Goal: Use online tool/utility: Utilize a website feature to perform a specific function

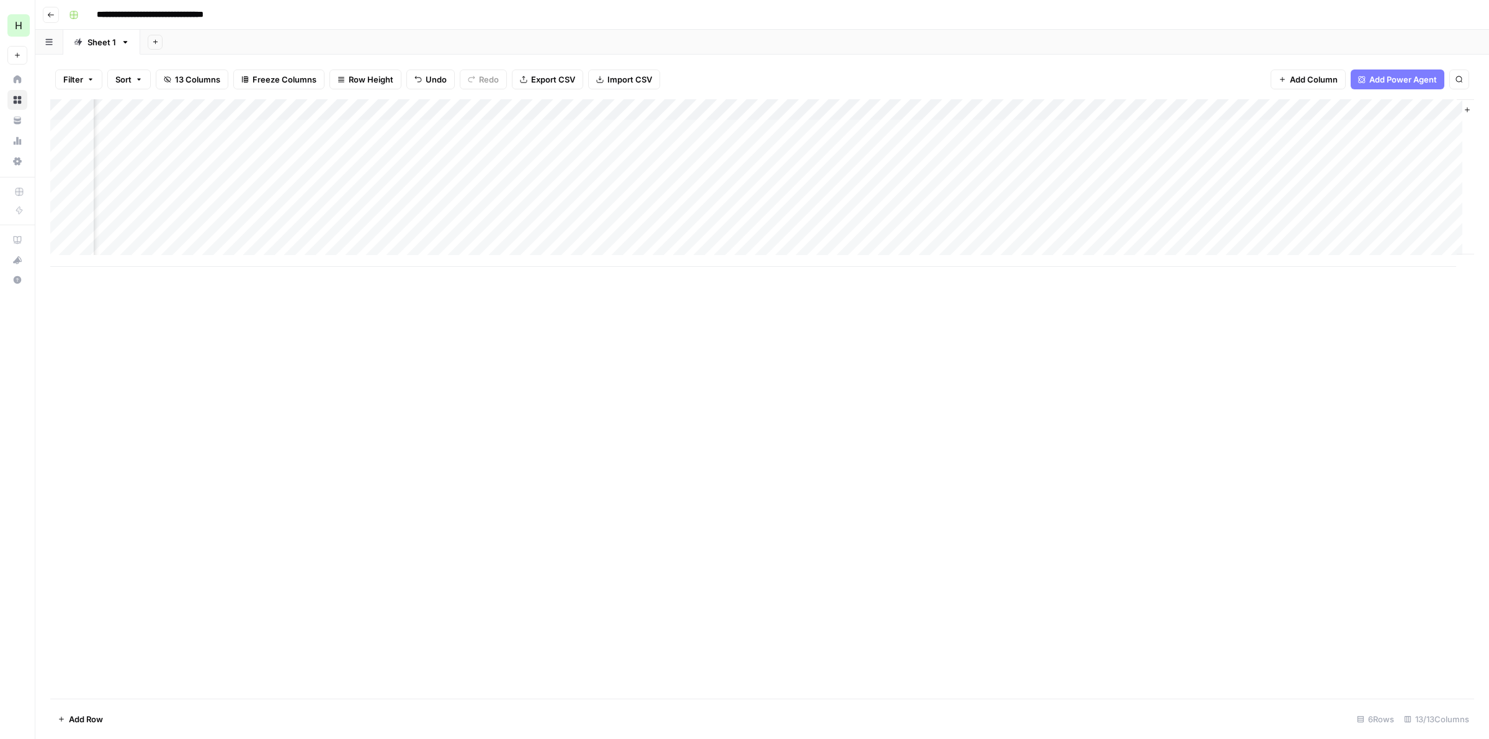
scroll to position [0, 684]
click at [949, 130] on div "Add Column" at bounding box center [762, 183] width 1424 height 168
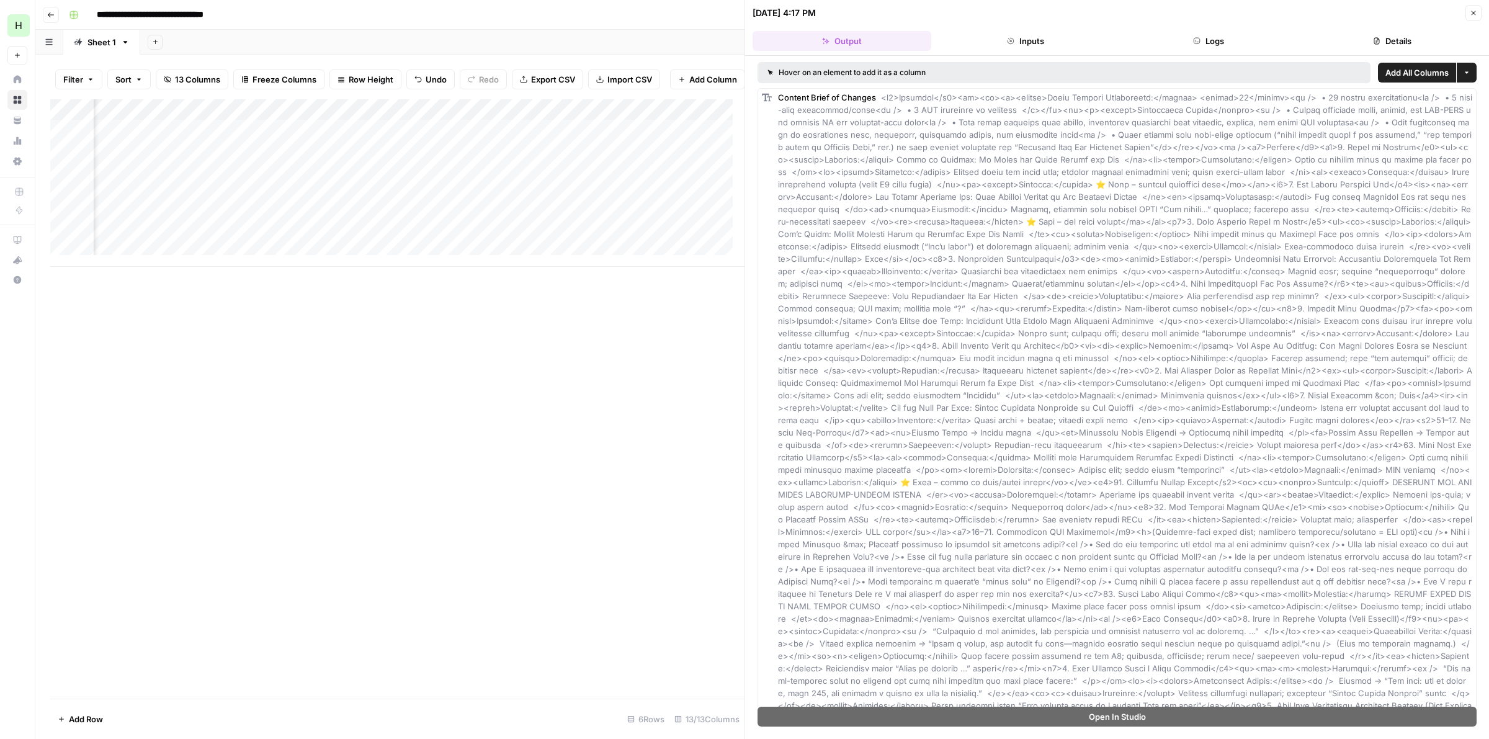
click at [1438, 29] on header "08/20/25 at 4:17 PM Close Output Inputs Logs Details" at bounding box center [1117, 28] width 744 height 56
click at [1411, 41] on button "Details" at bounding box center [1392, 41] width 179 height 20
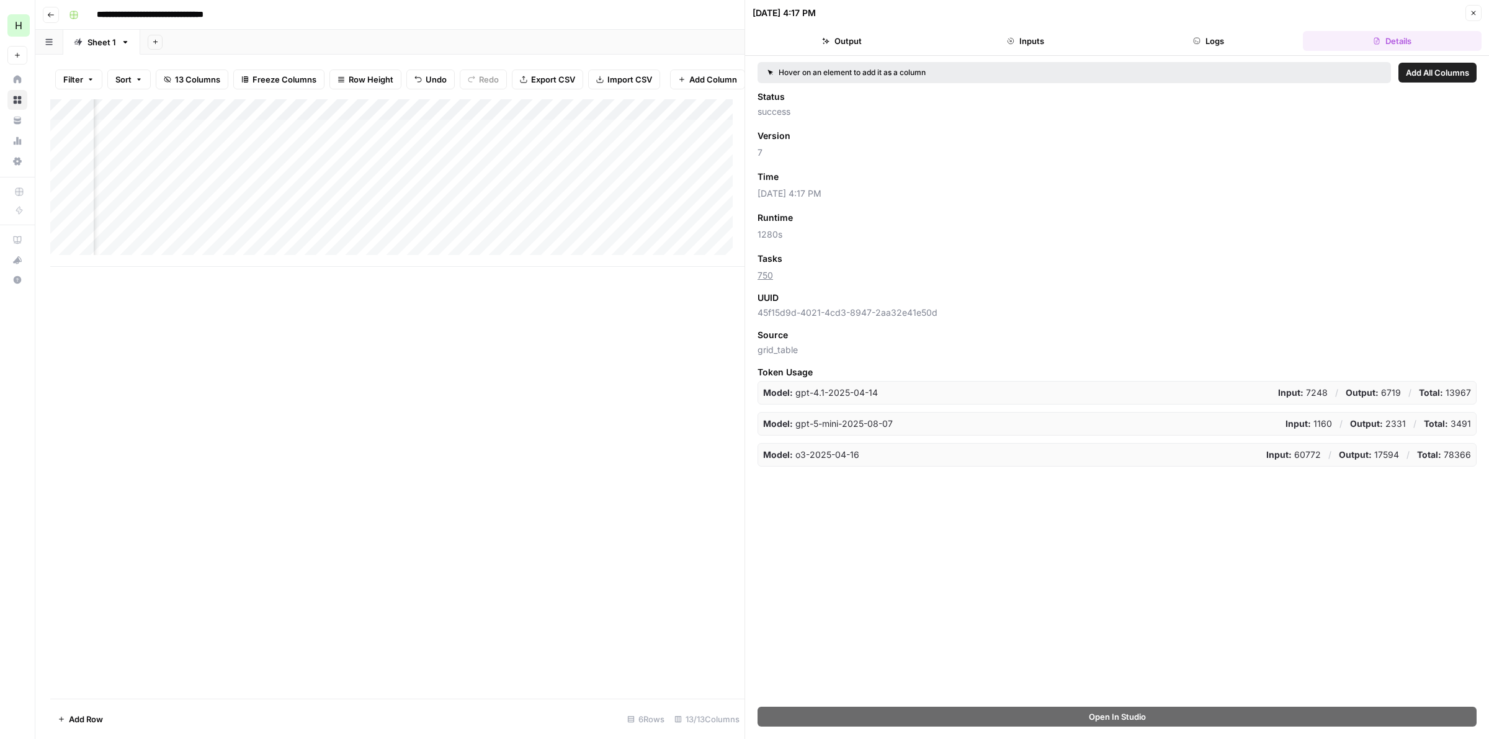
click at [817, 45] on button "Output" at bounding box center [842, 41] width 179 height 20
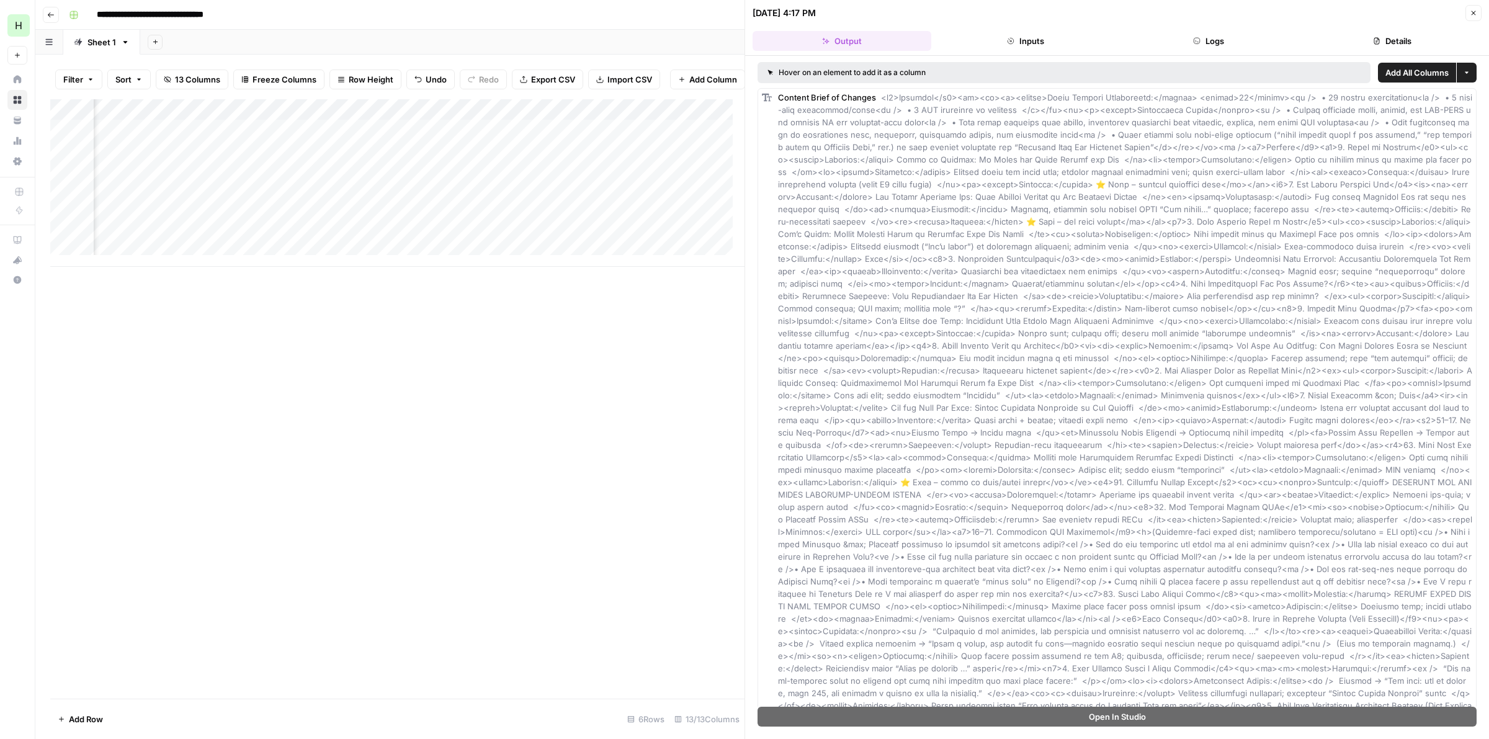
click at [1052, 155] on span at bounding box center [1126, 537] width 697 height 891
click at [1469, 13] on button "Close" at bounding box center [1473, 13] width 16 height 16
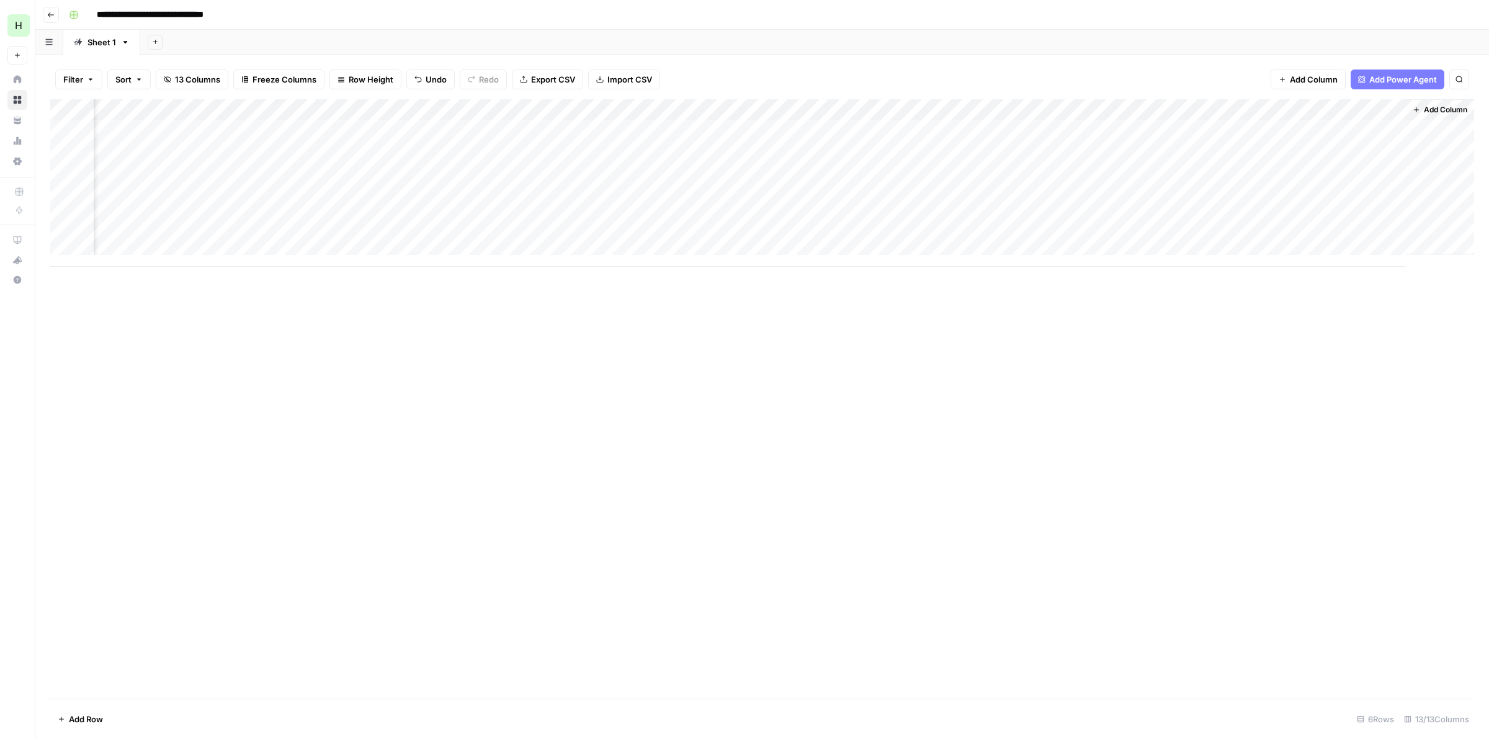
scroll to position [0, 670]
click at [969, 104] on div "Add Column" at bounding box center [762, 183] width 1424 height 168
click at [1003, 336] on div "Add Column" at bounding box center [762, 398] width 1424 height 599
click at [1089, 129] on div "Add Column" at bounding box center [762, 183] width 1424 height 168
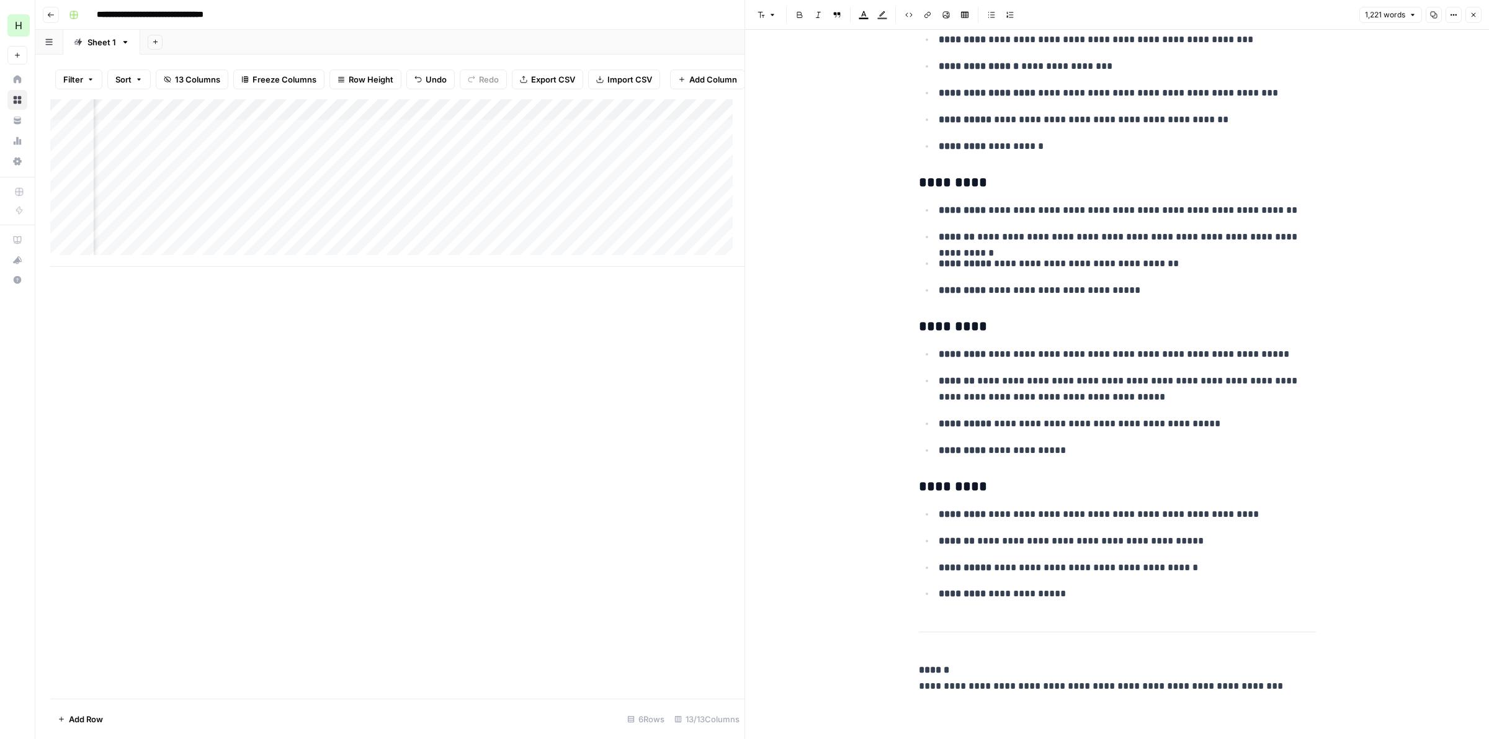
scroll to position [4269, 0]
drag, startPoint x: 1251, startPoint y: 490, endPoint x: 1213, endPoint y: 343, distance: 152.0
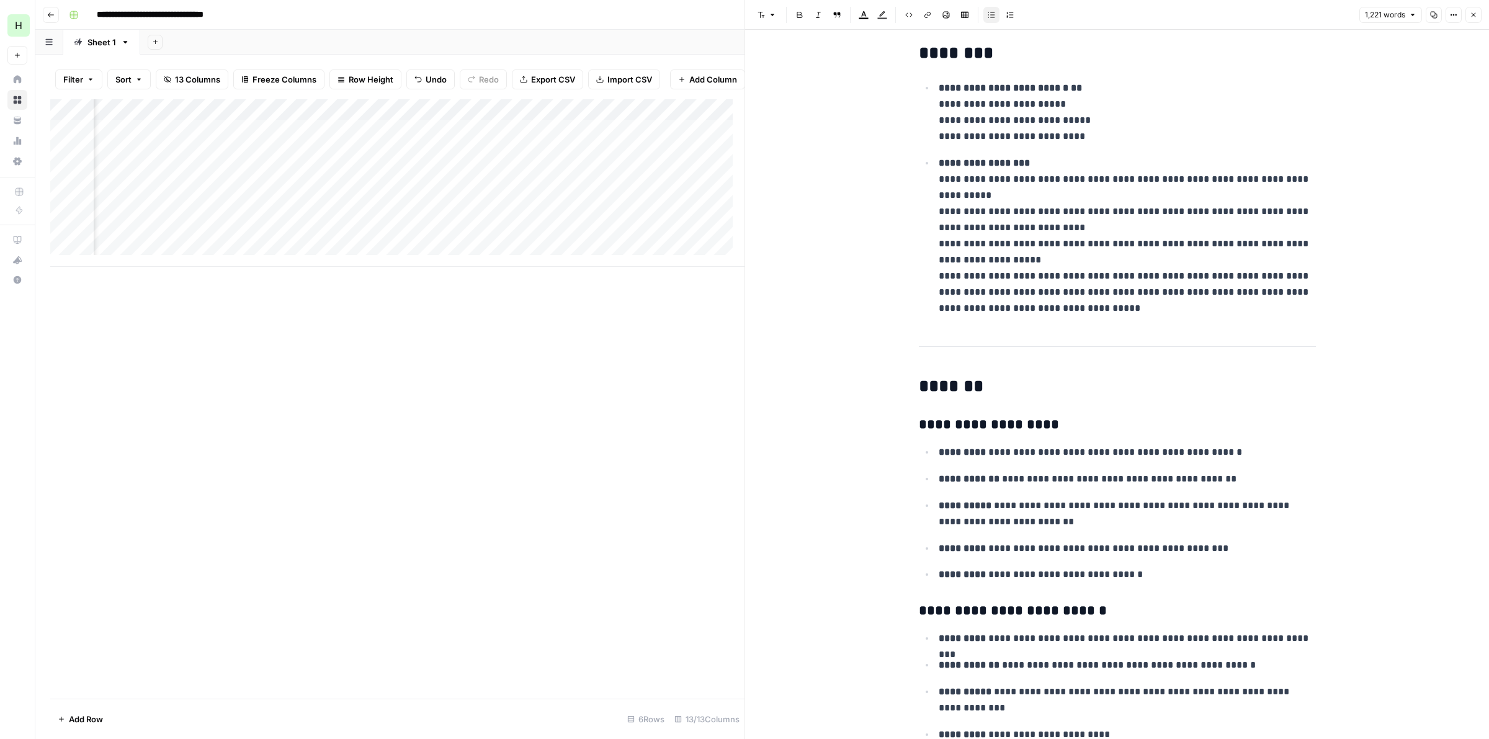
scroll to position [0, 0]
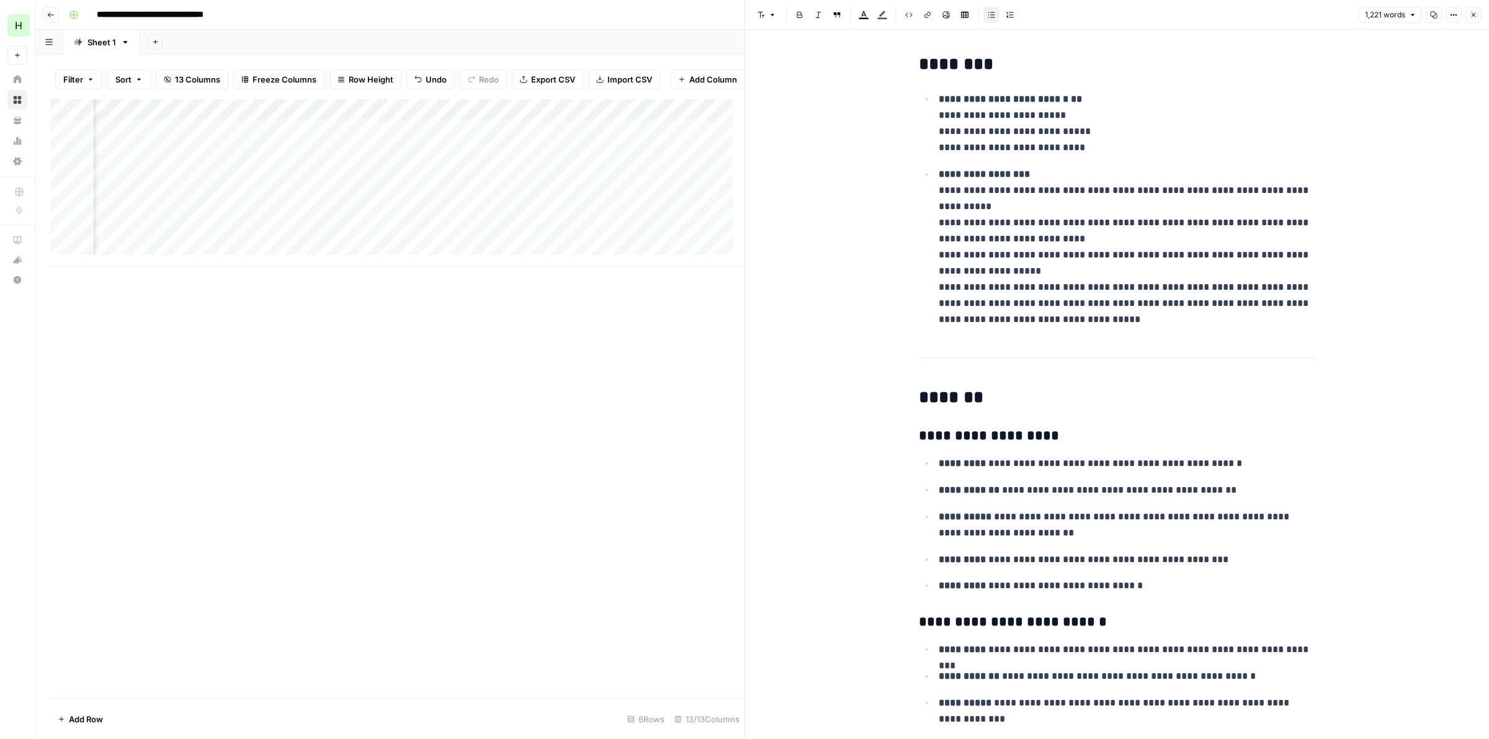
click at [1471, 22] on button "Close" at bounding box center [1473, 15] width 16 height 16
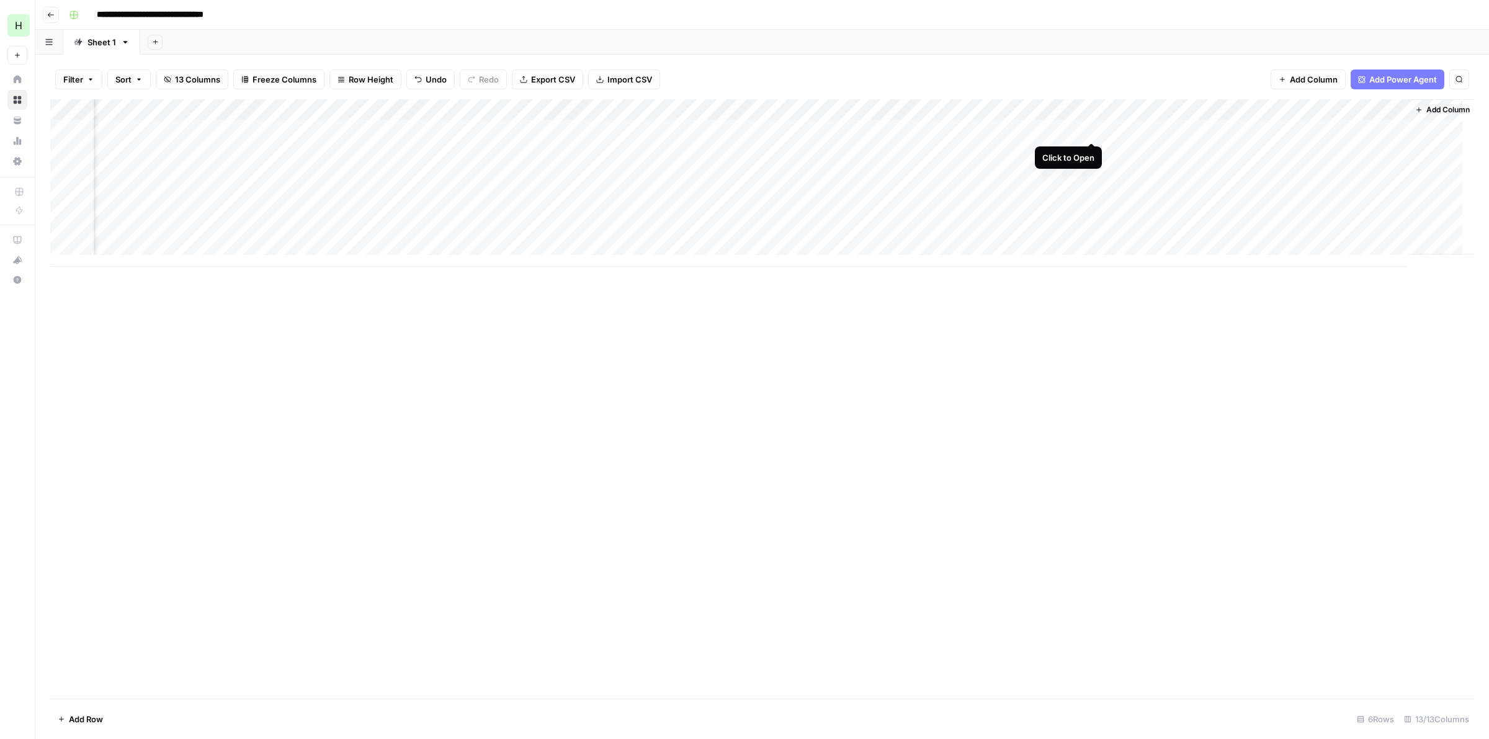
click at [1089, 130] on div "Add Column" at bounding box center [762, 183] width 1424 height 168
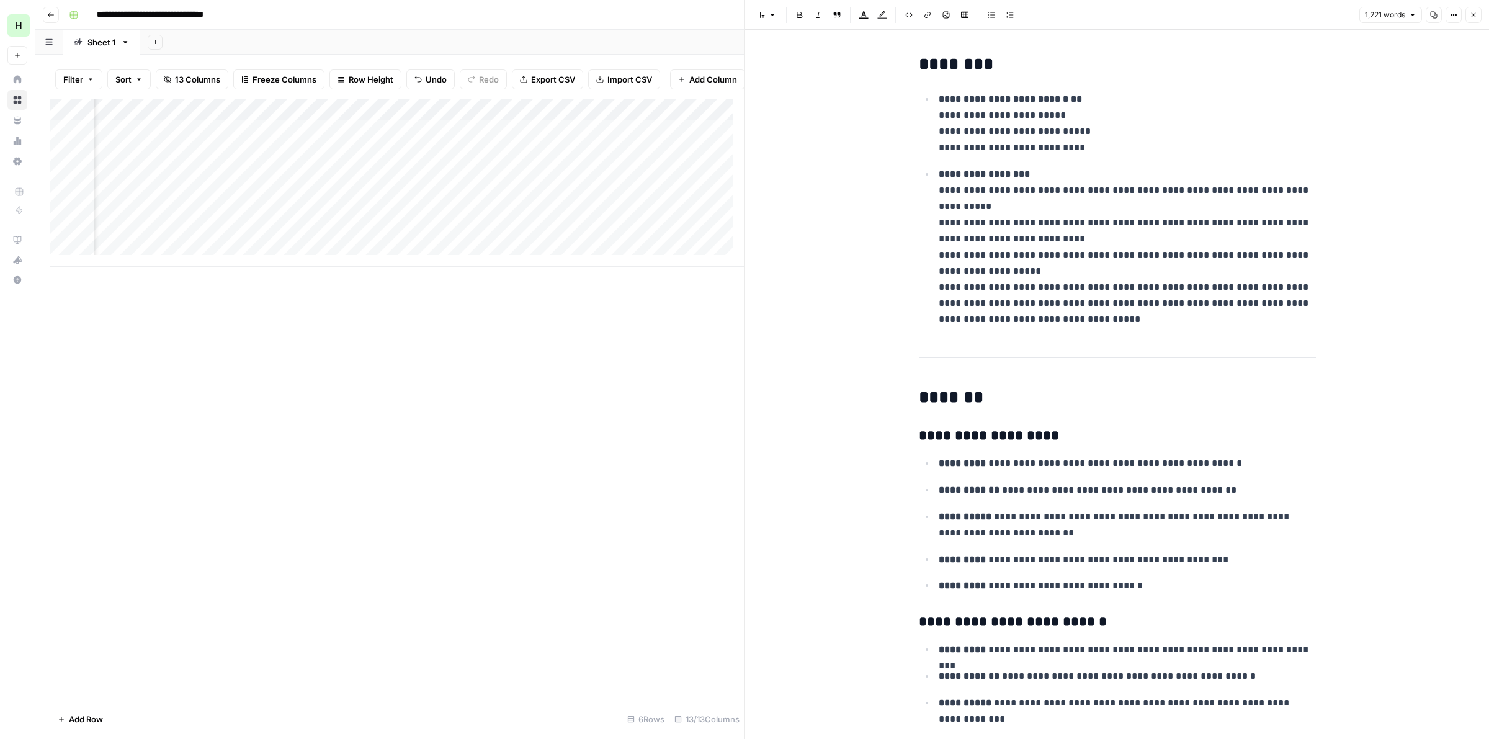
scroll to position [181, 0]
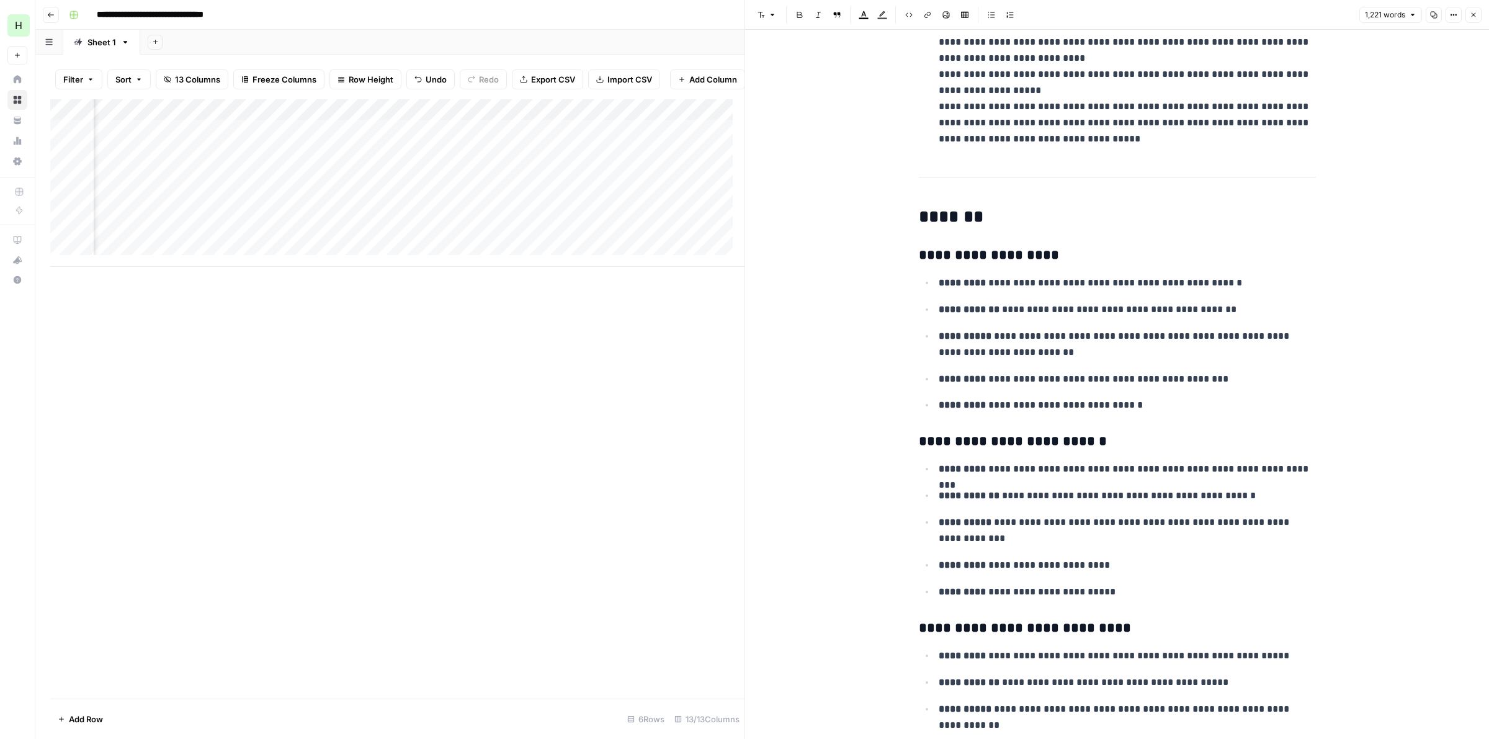
click at [1471, 19] on button "Close" at bounding box center [1473, 15] width 16 height 16
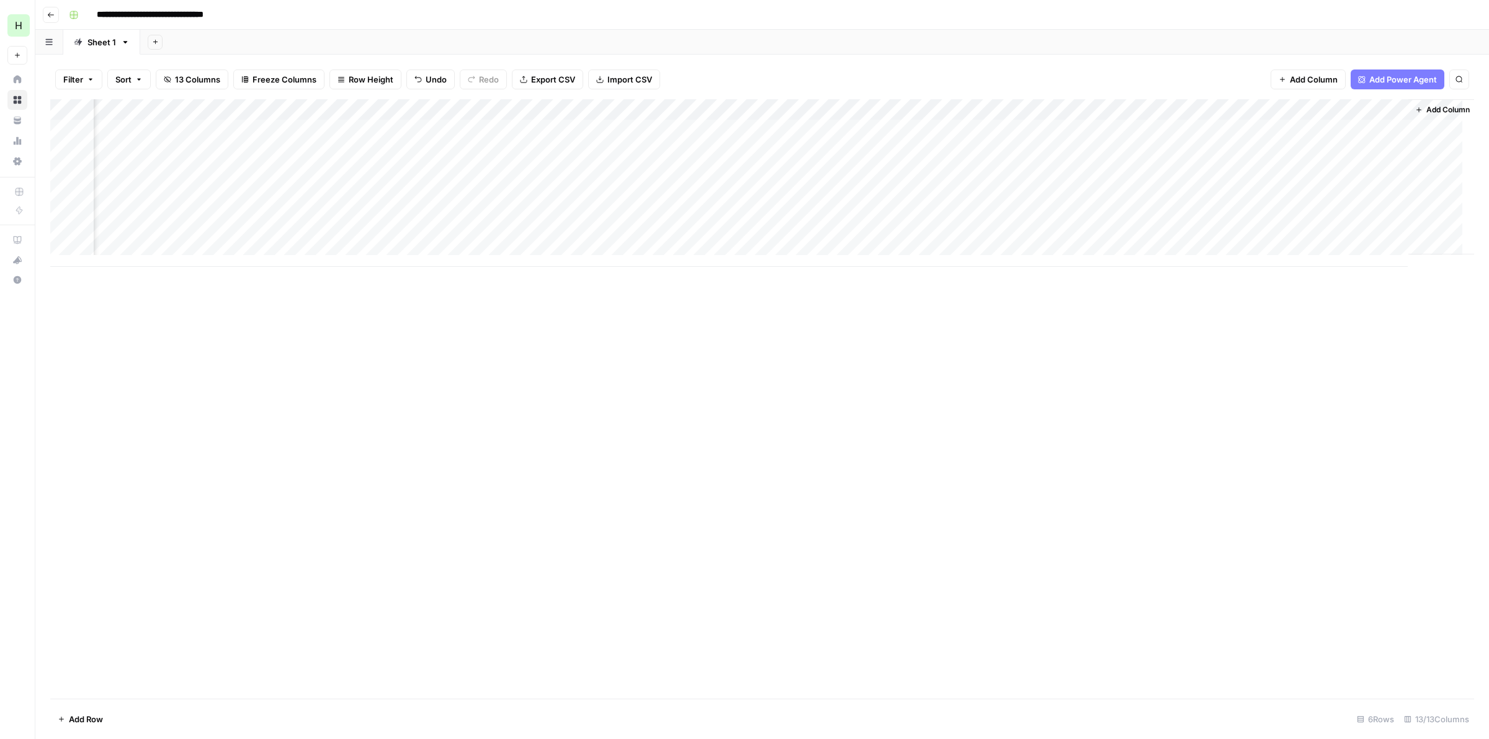
click at [965, 107] on div "Add Column" at bounding box center [762, 183] width 1424 height 168
click at [869, 206] on button "Configure Inputs" at bounding box center [855, 213] width 137 height 17
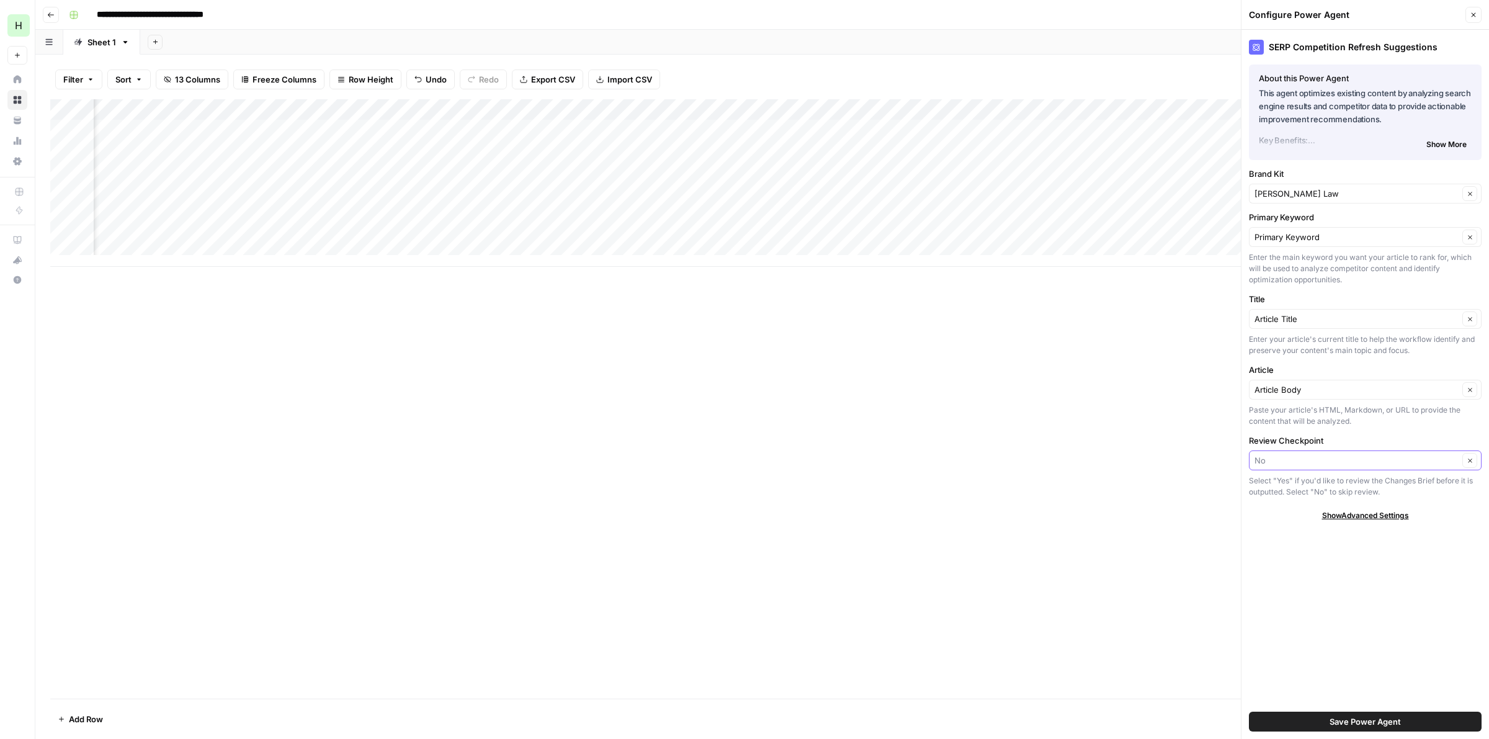
click at [1306, 463] on input "Review Checkpoint" at bounding box center [1357, 460] width 204 height 12
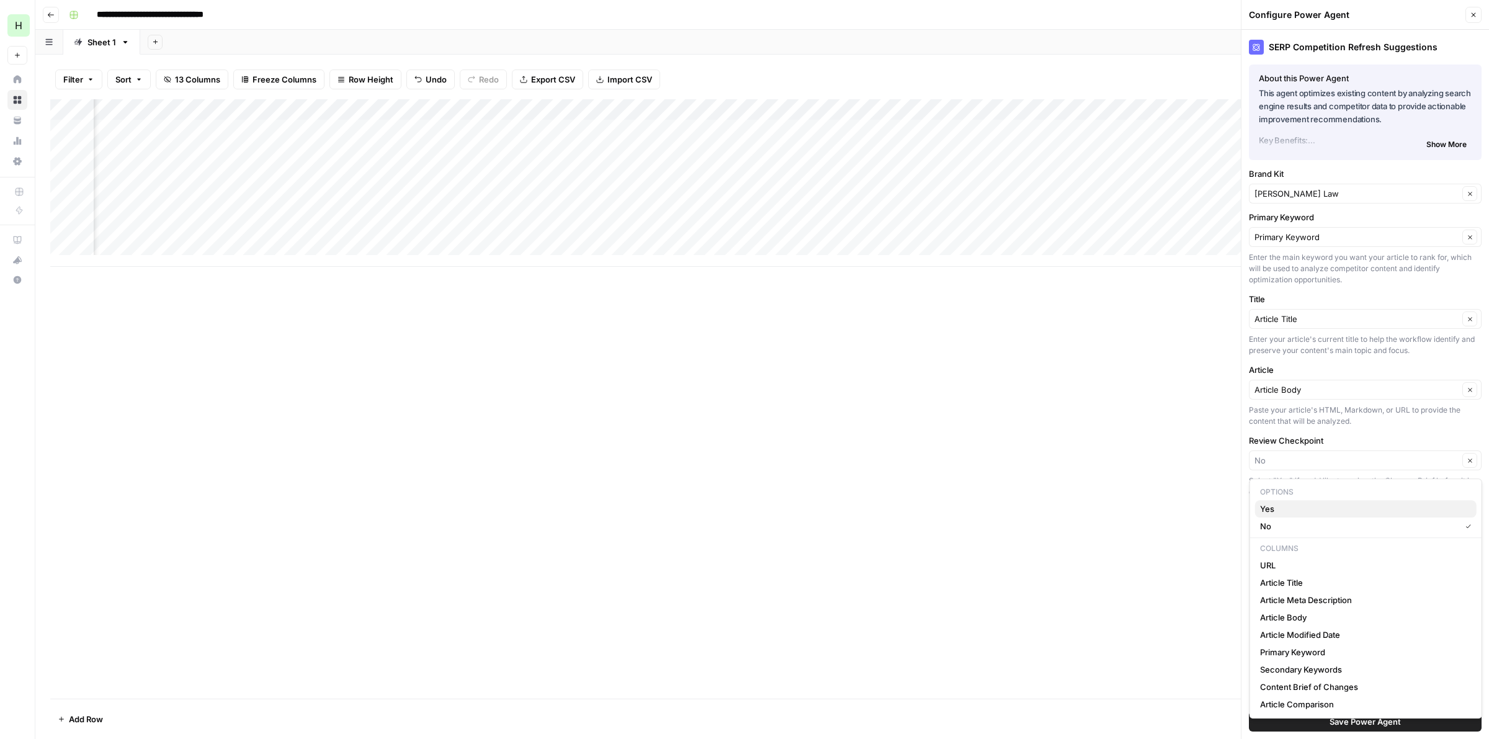
click at [1297, 504] on span "Yes" at bounding box center [1363, 509] width 207 height 12
type input "Yes"
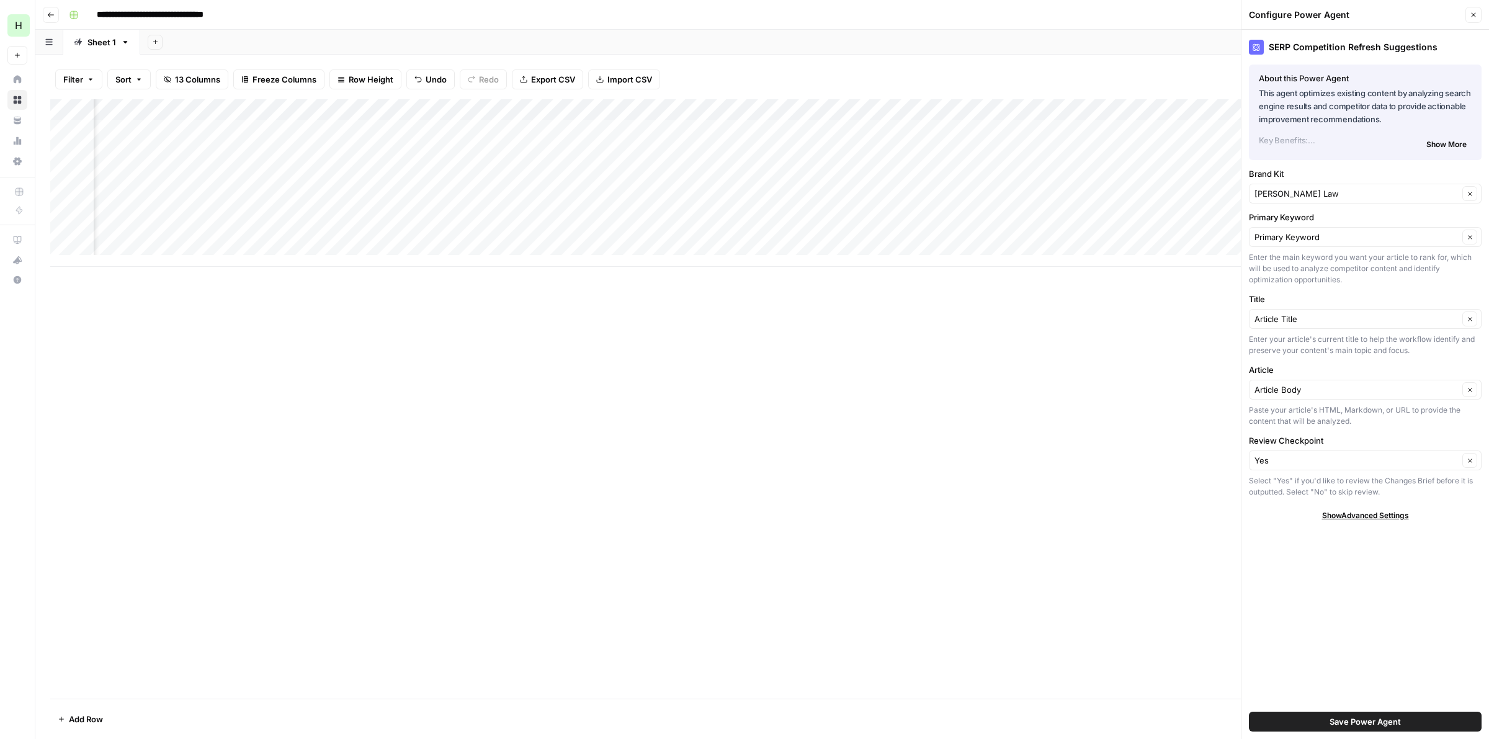
click at [1348, 720] on span "Save Power Agent" at bounding box center [1365, 721] width 71 height 12
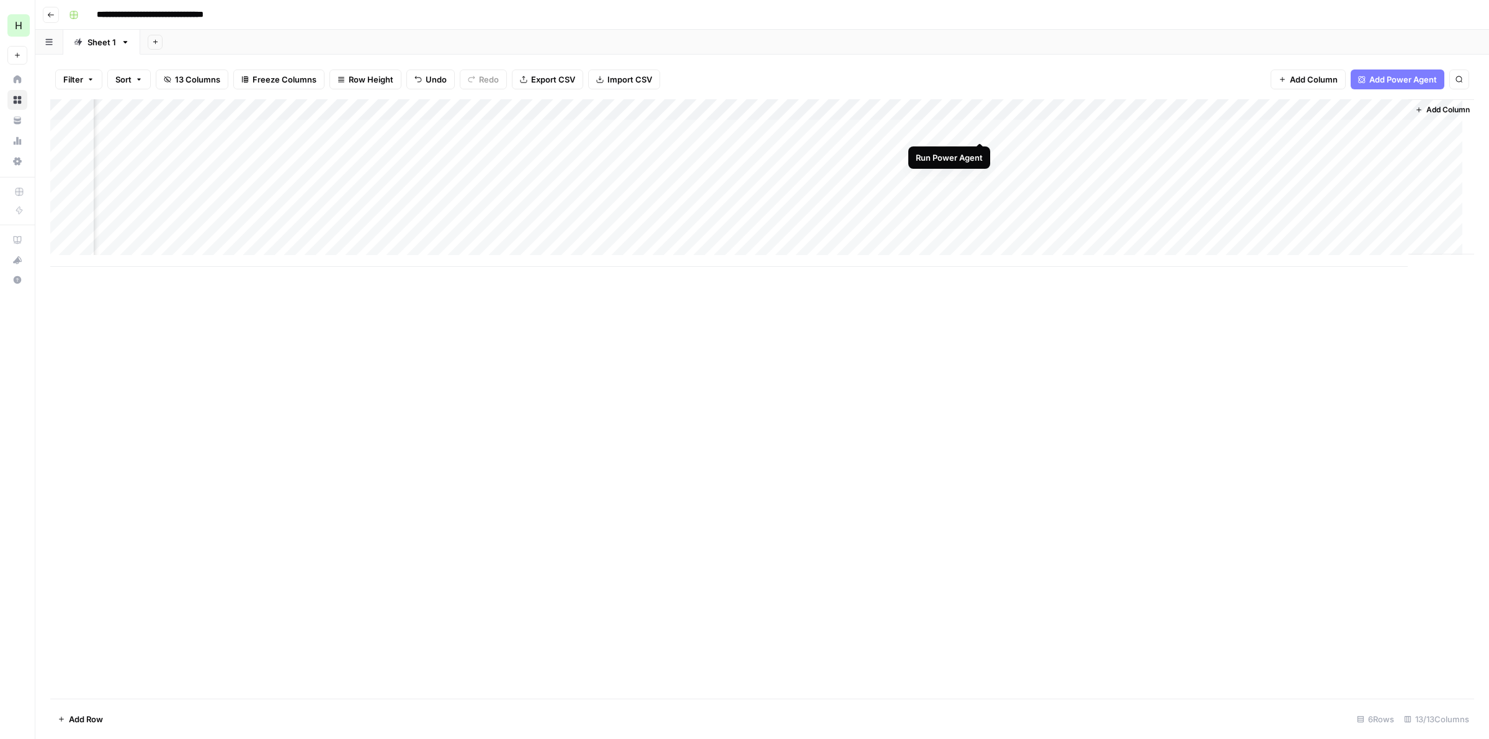
click at [979, 128] on div "Add Column" at bounding box center [762, 183] width 1424 height 168
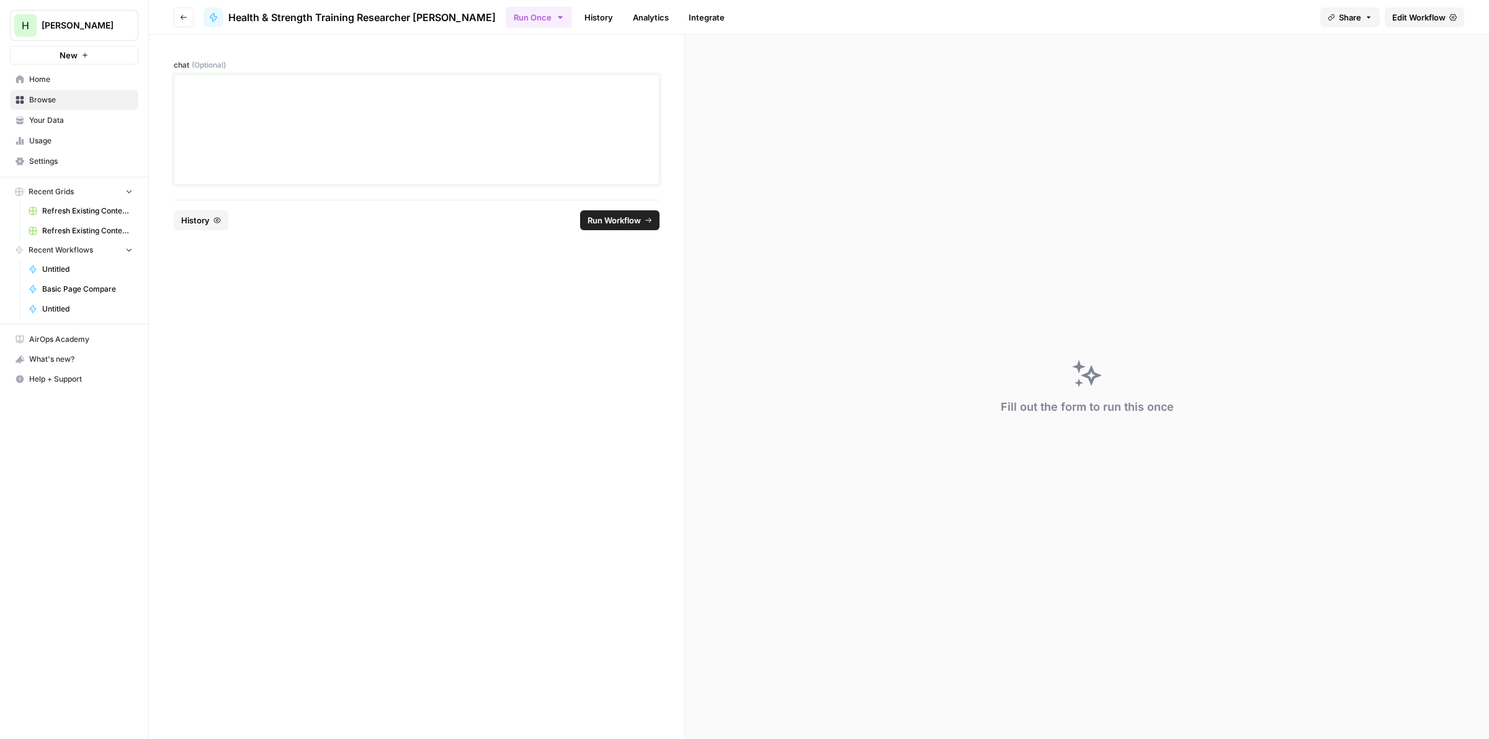
click at [315, 112] on div at bounding box center [417, 129] width 470 height 99
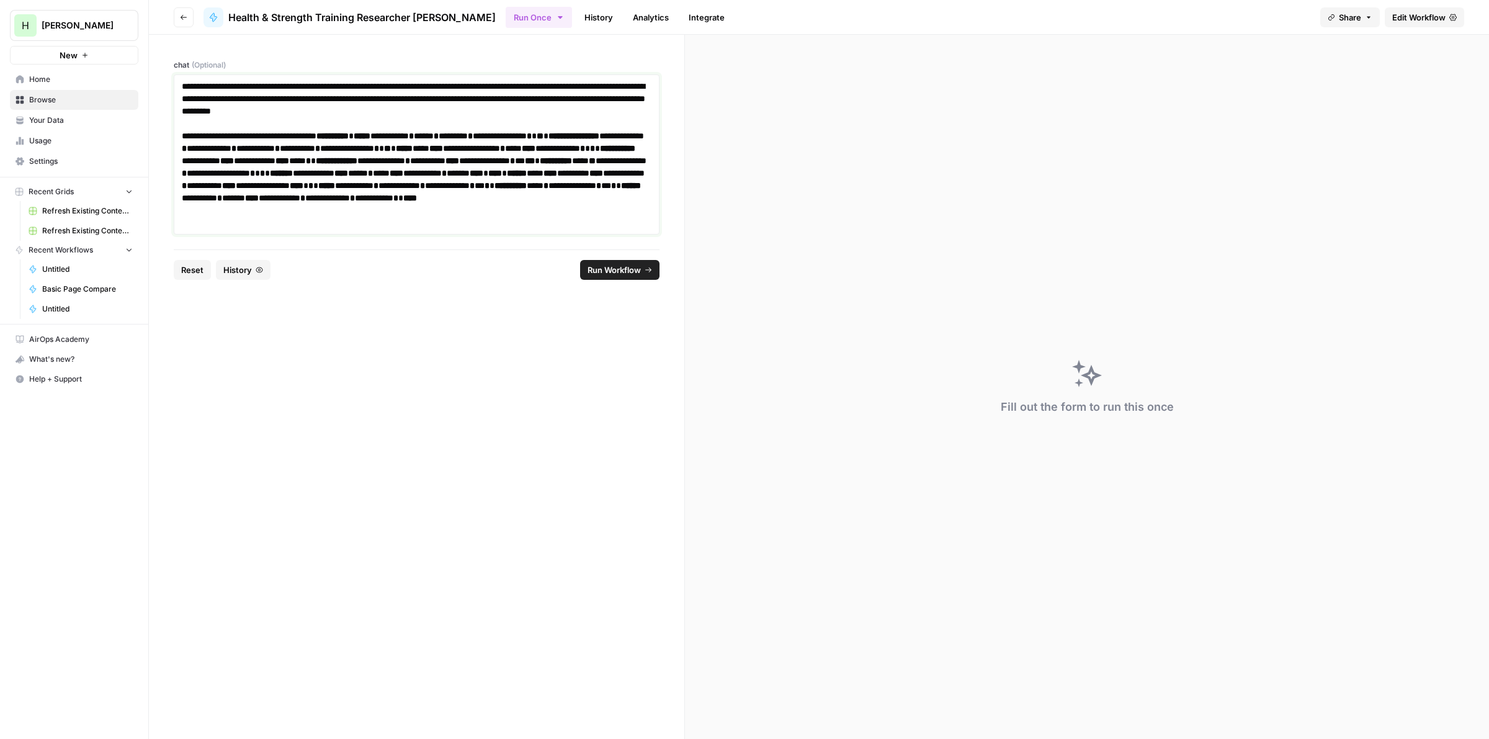
click at [543, 190] on strong "*" at bounding box center [545, 185] width 5 height 9
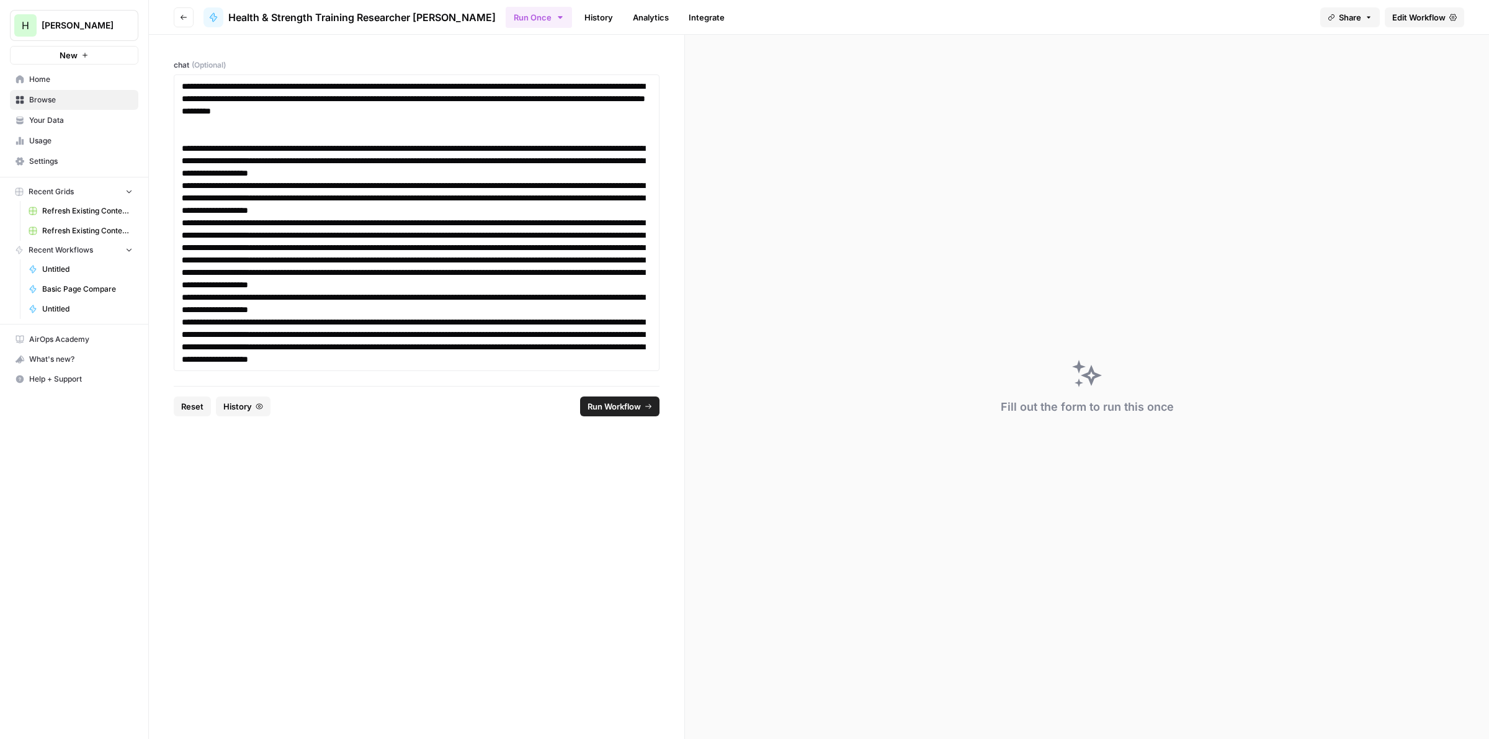
click at [630, 403] on span "Run Workflow" at bounding box center [614, 406] width 53 height 12
click at [644, 405] on icon "button" at bounding box center [648, 406] width 9 height 9
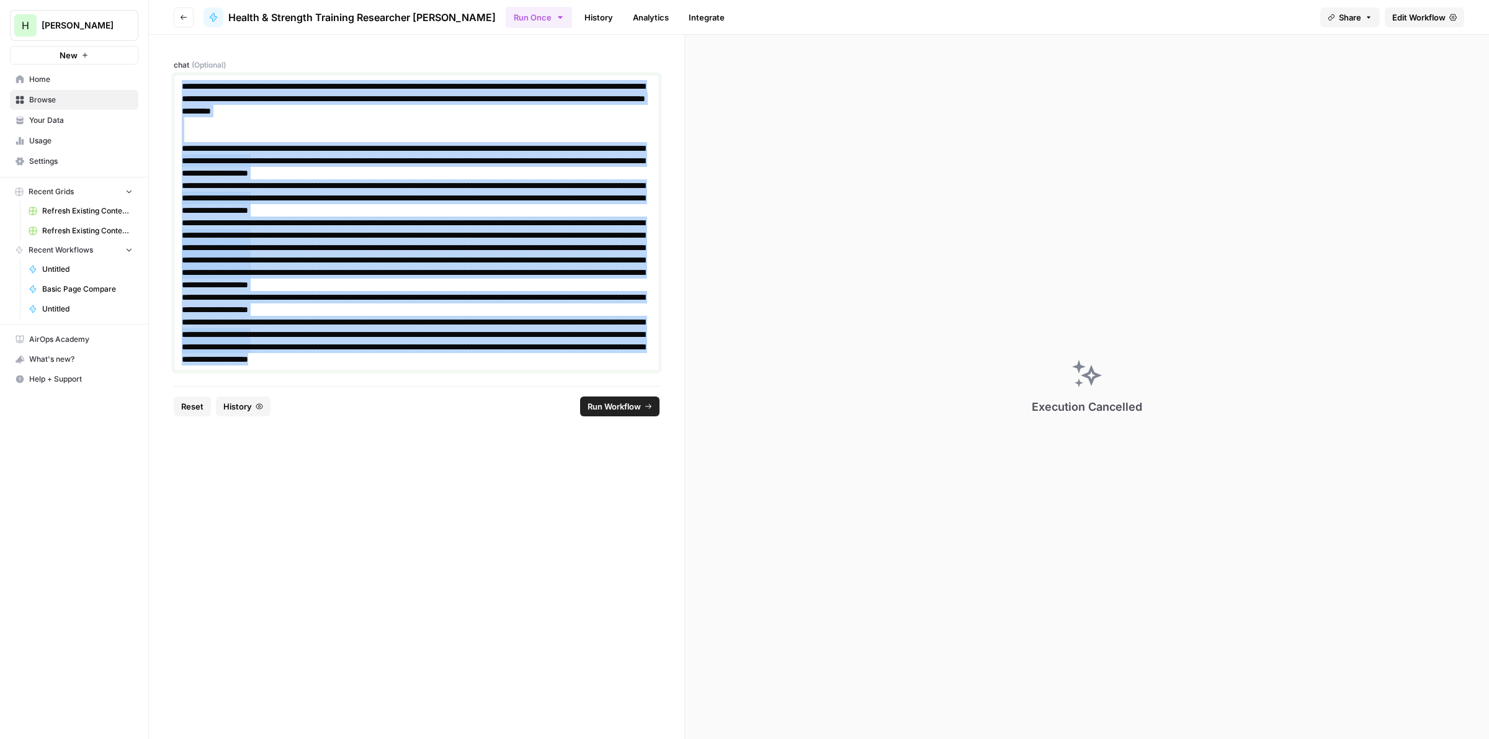
drag, startPoint x: 177, startPoint y: 250, endPoint x: 122, endPoint y: 32, distance: 225.3
click at [122, 32] on div "**********" at bounding box center [744, 369] width 1489 height 739
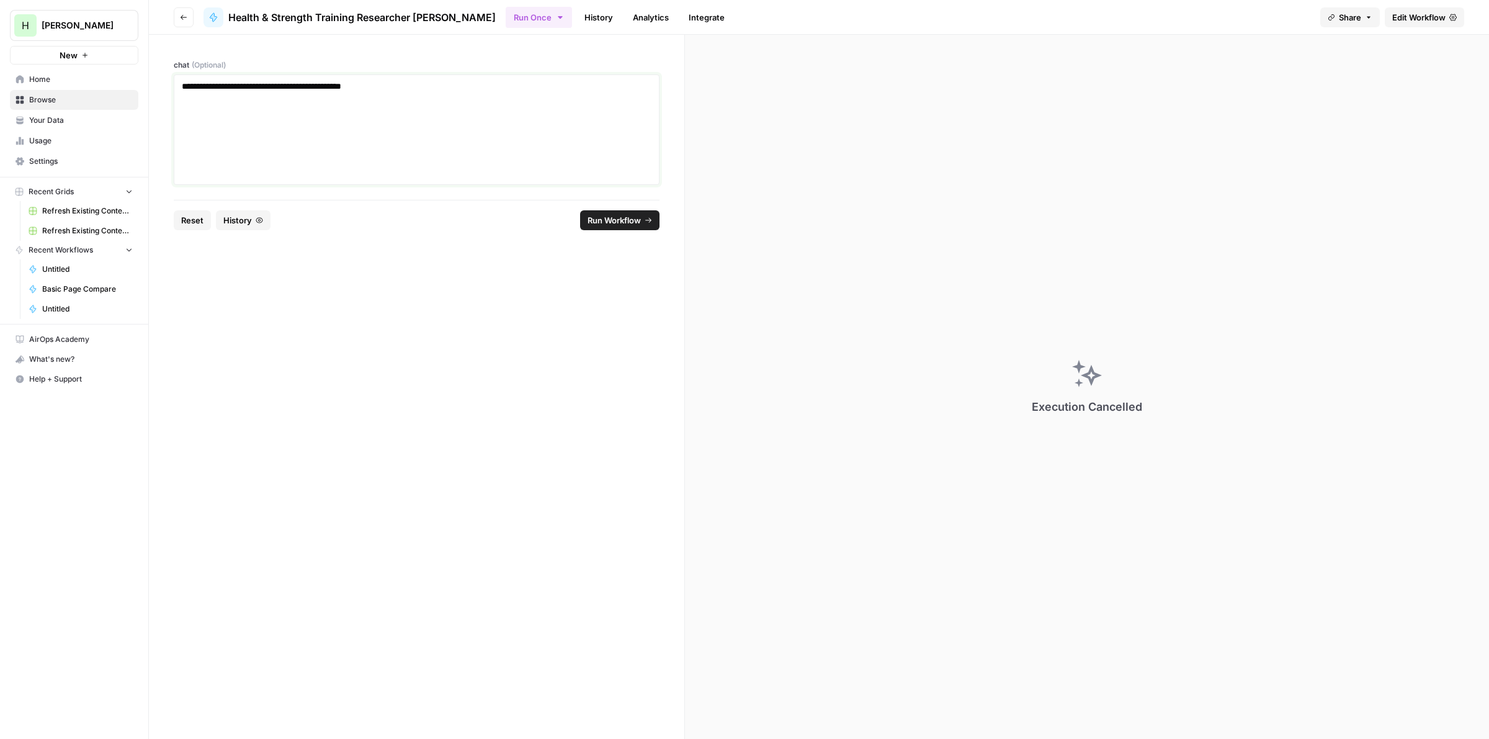
click at [419, 87] on p "**********" at bounding box center [416, 86] width 469 height 12
click at [366, 86] on p "**********" at bounding box center [416, 86] width 469 height 12
drag, startPoint x: 268, startPoint y: 143, endPoint x: 277, endPoint y: 159, distance: 18.9
click at [277, 159] on div "**********" at bounding box center [417, 129] width 470 height 99
click at [219, 159] on div "**********" at bounding box center [417, 129] width 470 height 99
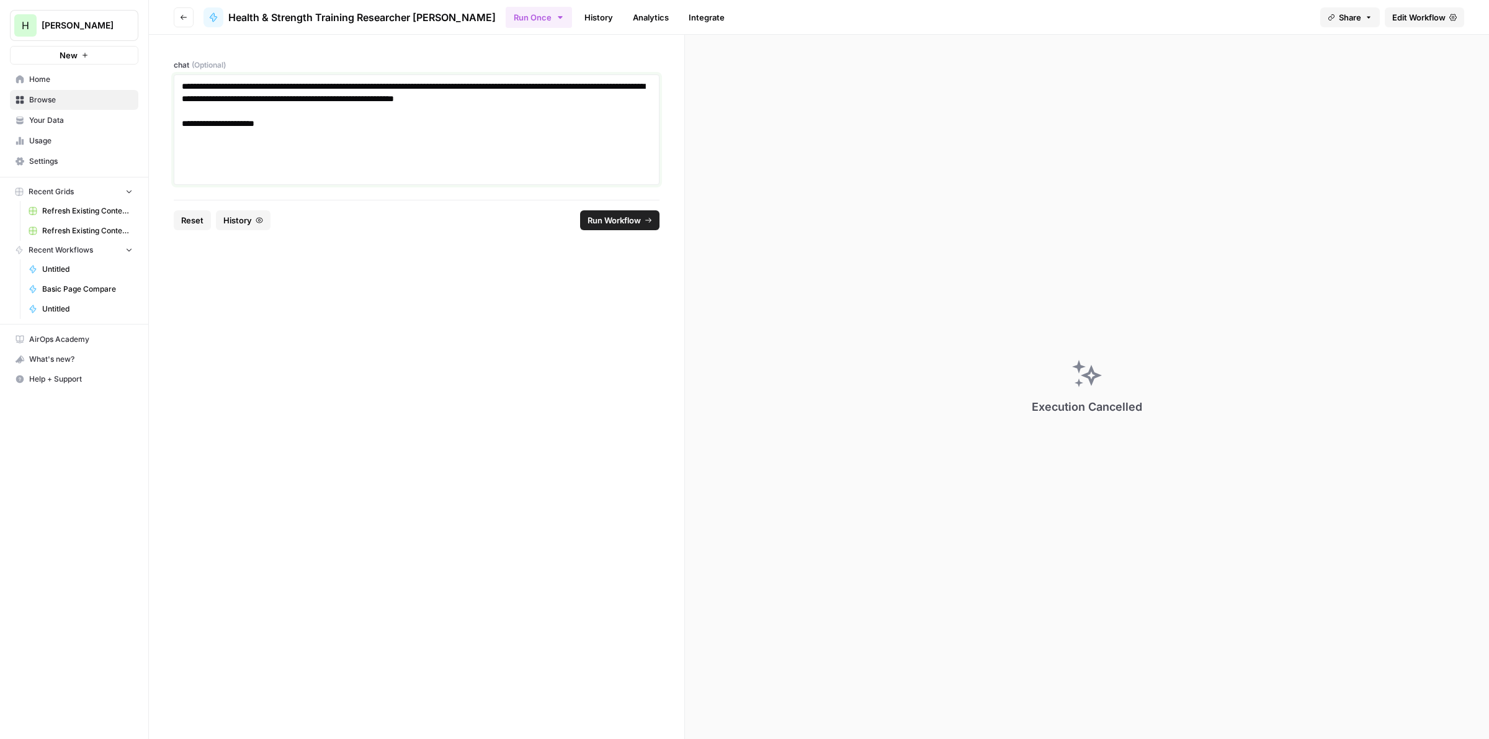
click at [197, 146] on div "**********" at bounding box center [417, 129] width 470 height 99
drag, startPoint x: 420, startPoint y: 150, endPoint x: 146, endPoint y: 135, distance: 274.0
click at [146, 135] on div "**********" at bounding box center [744, 369] width 1489 height 739
click at [269, 153] on div "**********" at bounding box center [417, 129] width 470 height 99
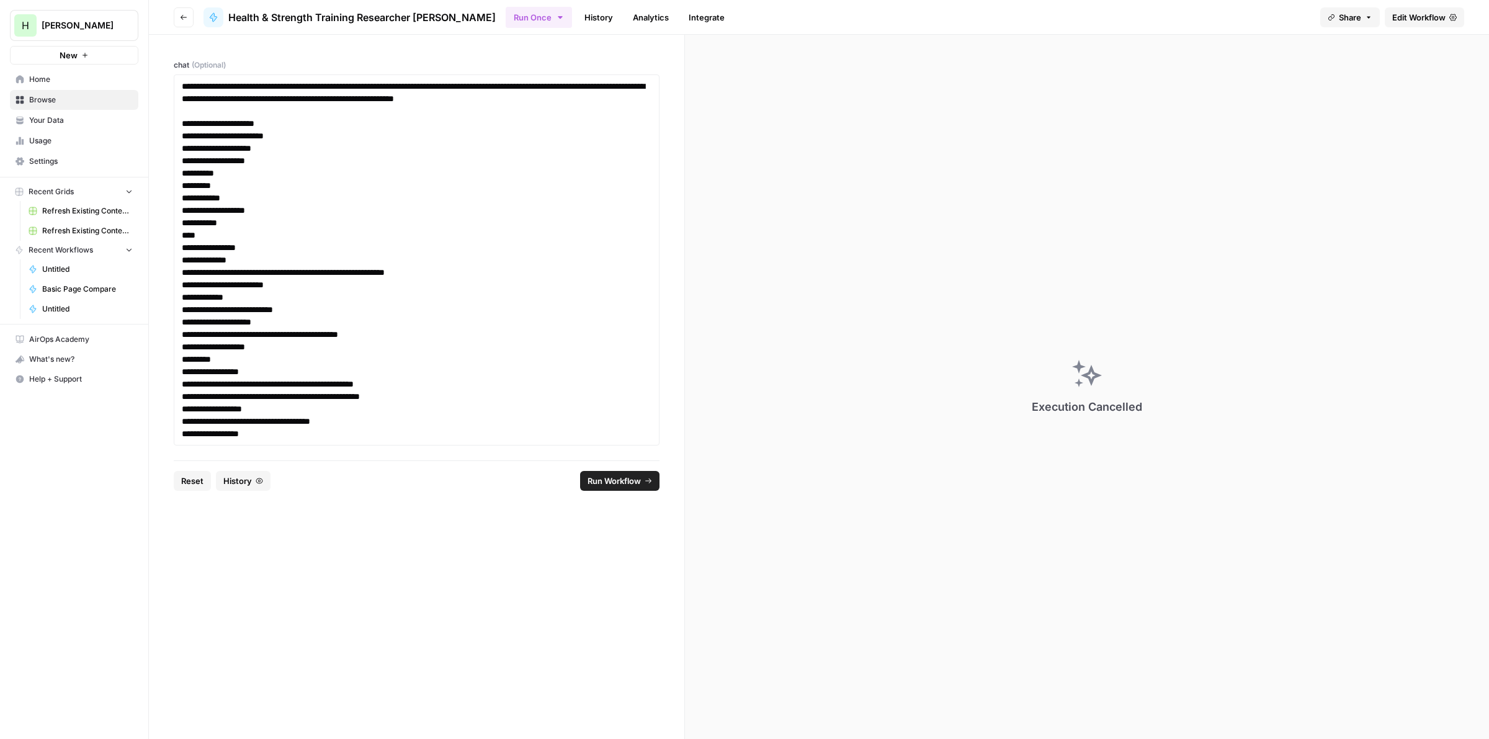
click at [591, 488] on button "Run Workflow" at bounding box center [619, 481] width 79 height 20
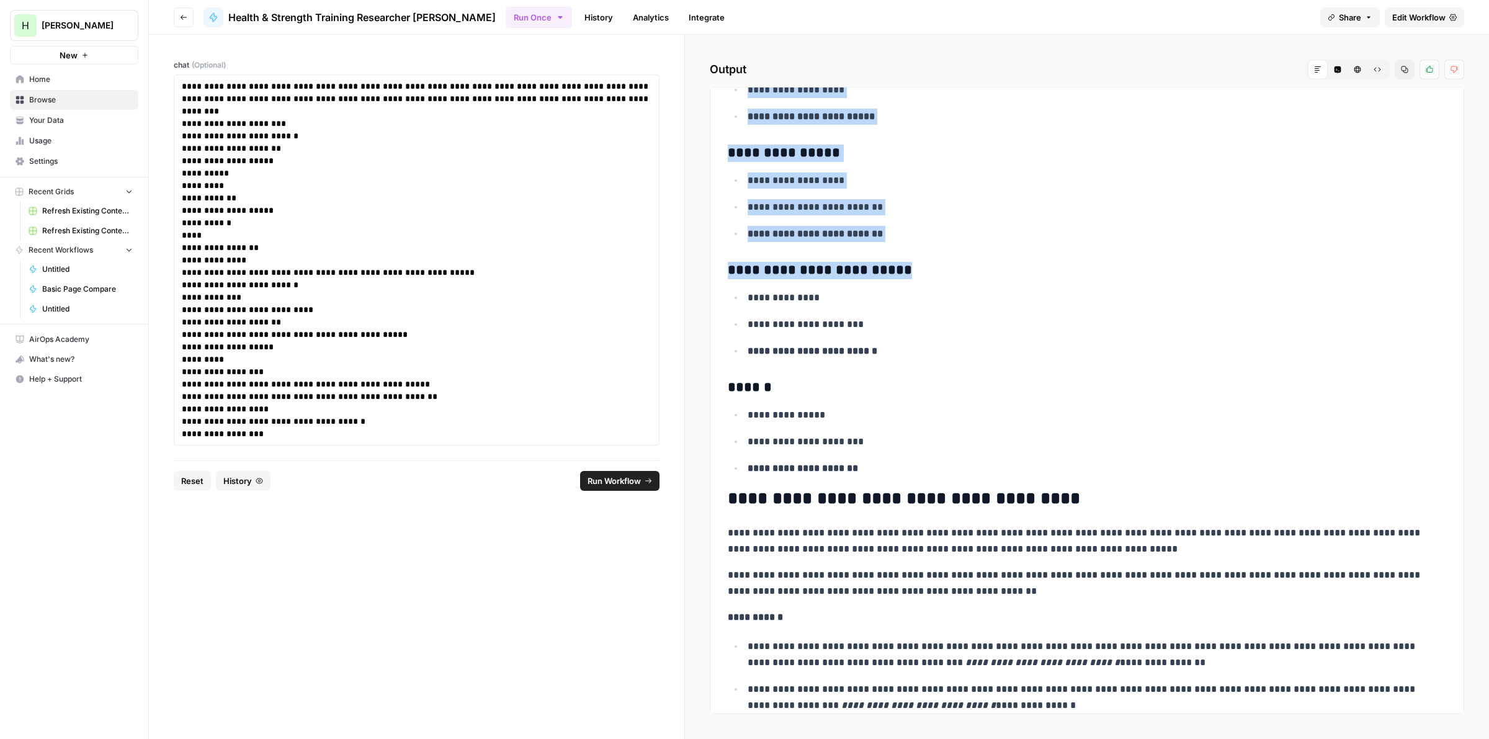
scroll to position [2246, 0]
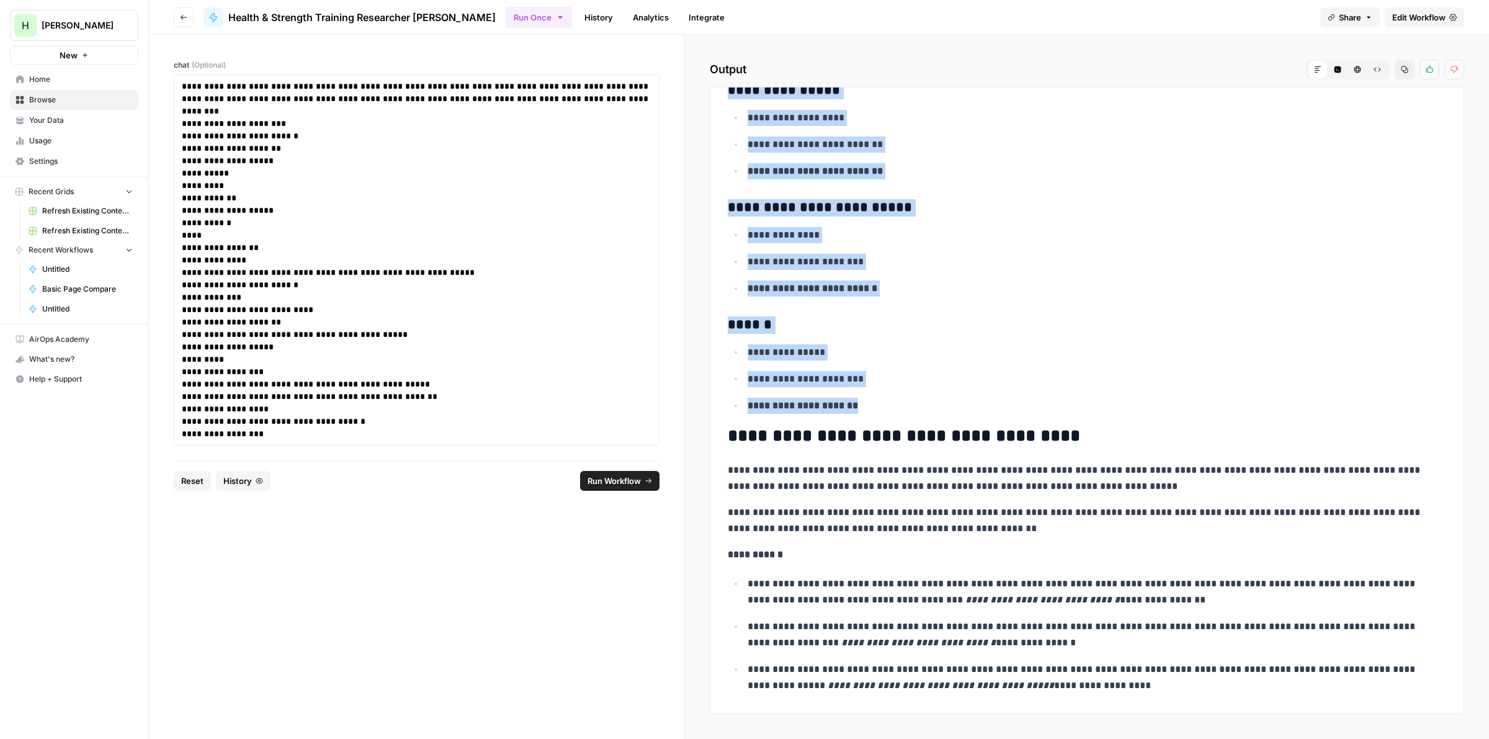
drag, startPoint x: 726, startPoint y: 180, endPoint x: 867, endPoint y: 411, distance: 270.4
copy div "**********"
click at [861, 289] on strong "**********" at bounding box center [813, 288] width 130 height 9
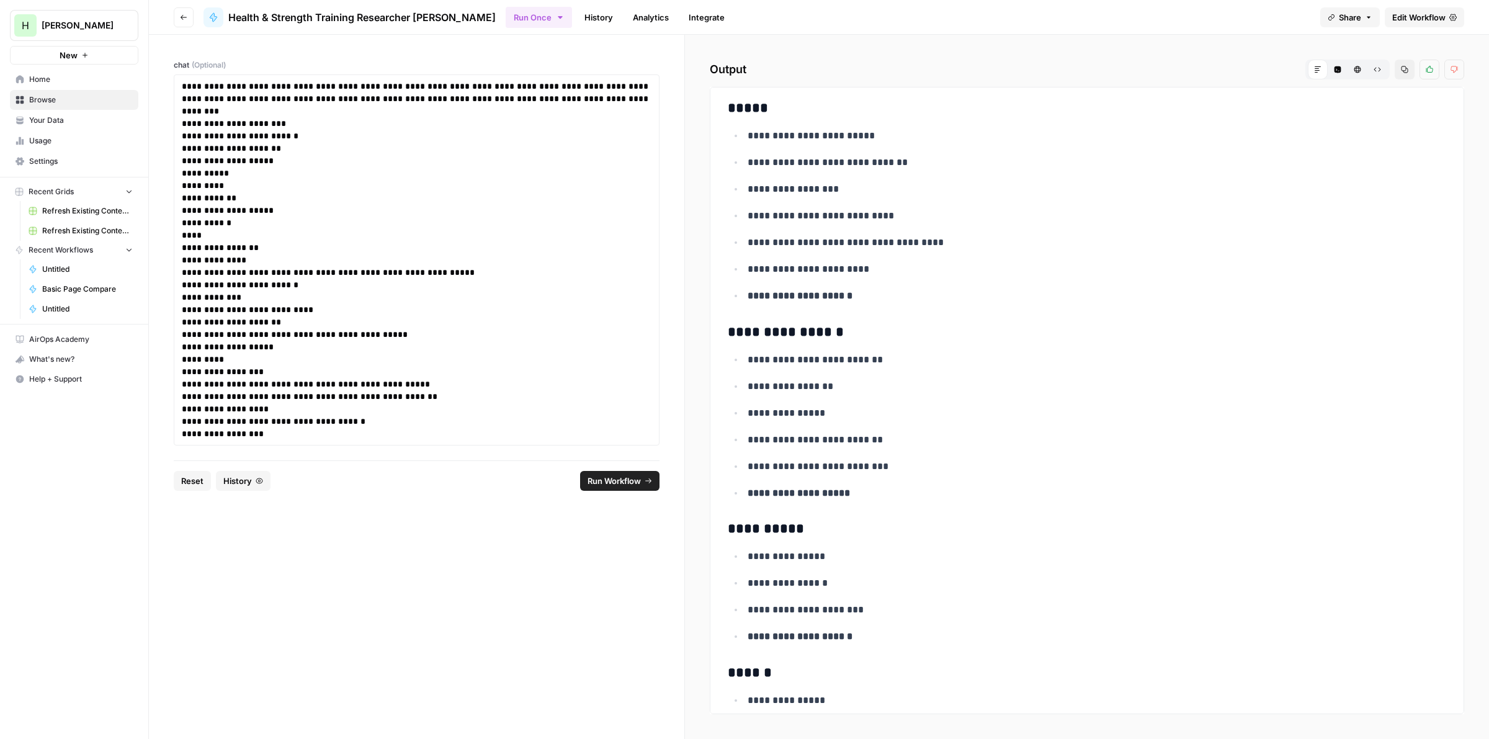
scroll to position [0, 0]
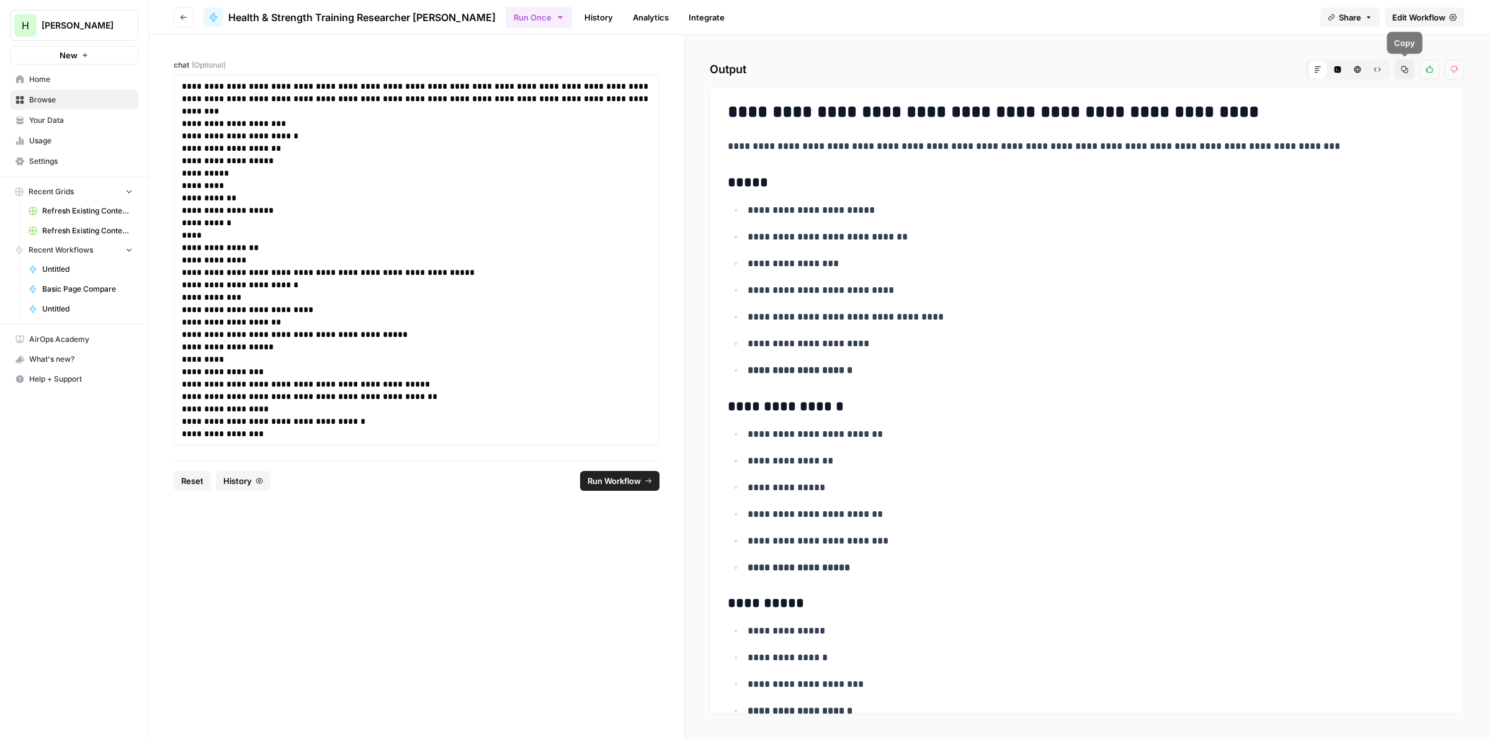
drag, startPoint x: 1407, startPoint y: 67, endPoint x: 1399, endPoint y: 66, distance: 8.2
click at [1407, 66] on icon "button" at bounding box center [1404, 69] width 7 height 7
click at [278, 97] on p "**********" at bounding box center [416, 92] width 469 height 25
click at [196, 91] on p "**********" at bounding box center [416, 92] width 469 height 25
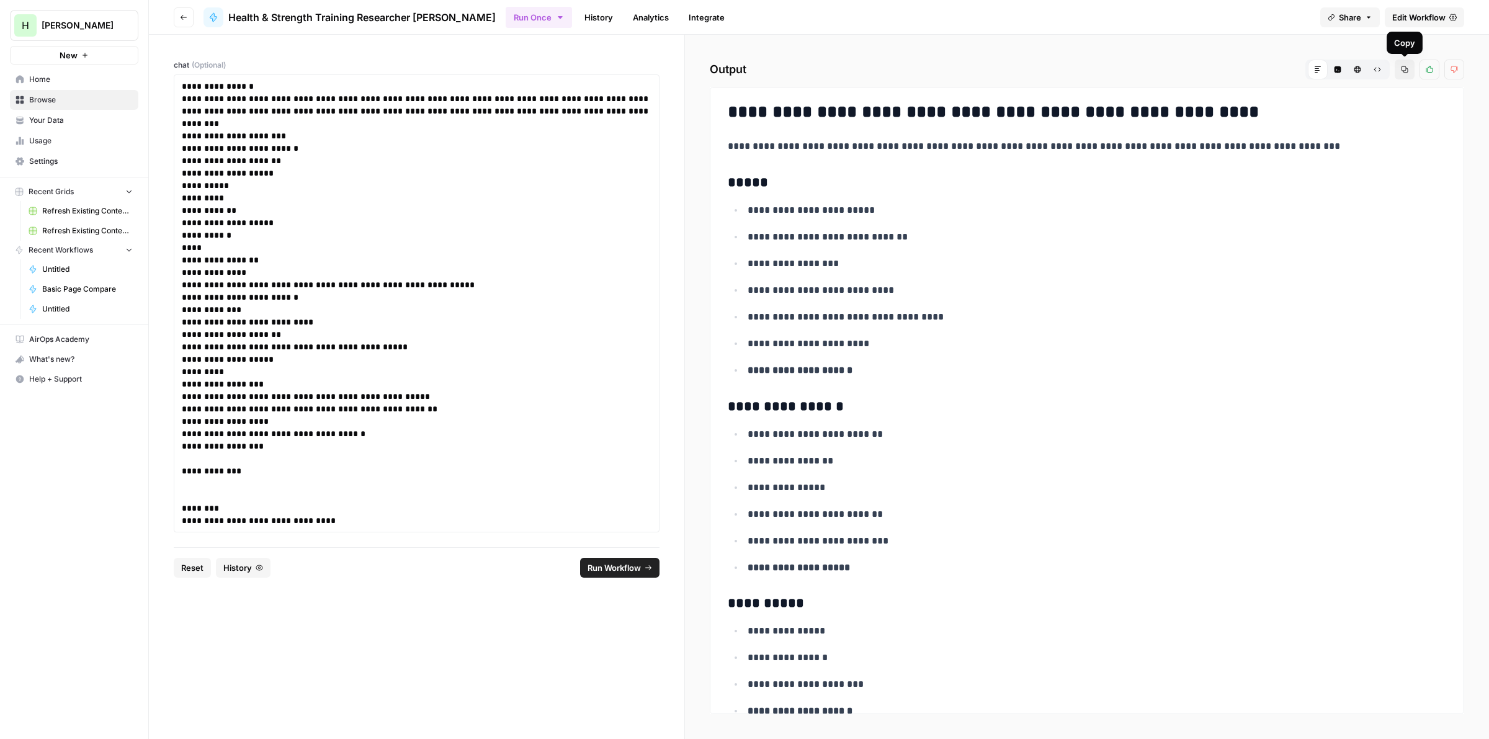
click at [1407, 67] on icon "button" at bounding box center [1404, 69] width 7 height 7
click at [205, 488] on p at bounding box center [417, 483] width 470 height 12
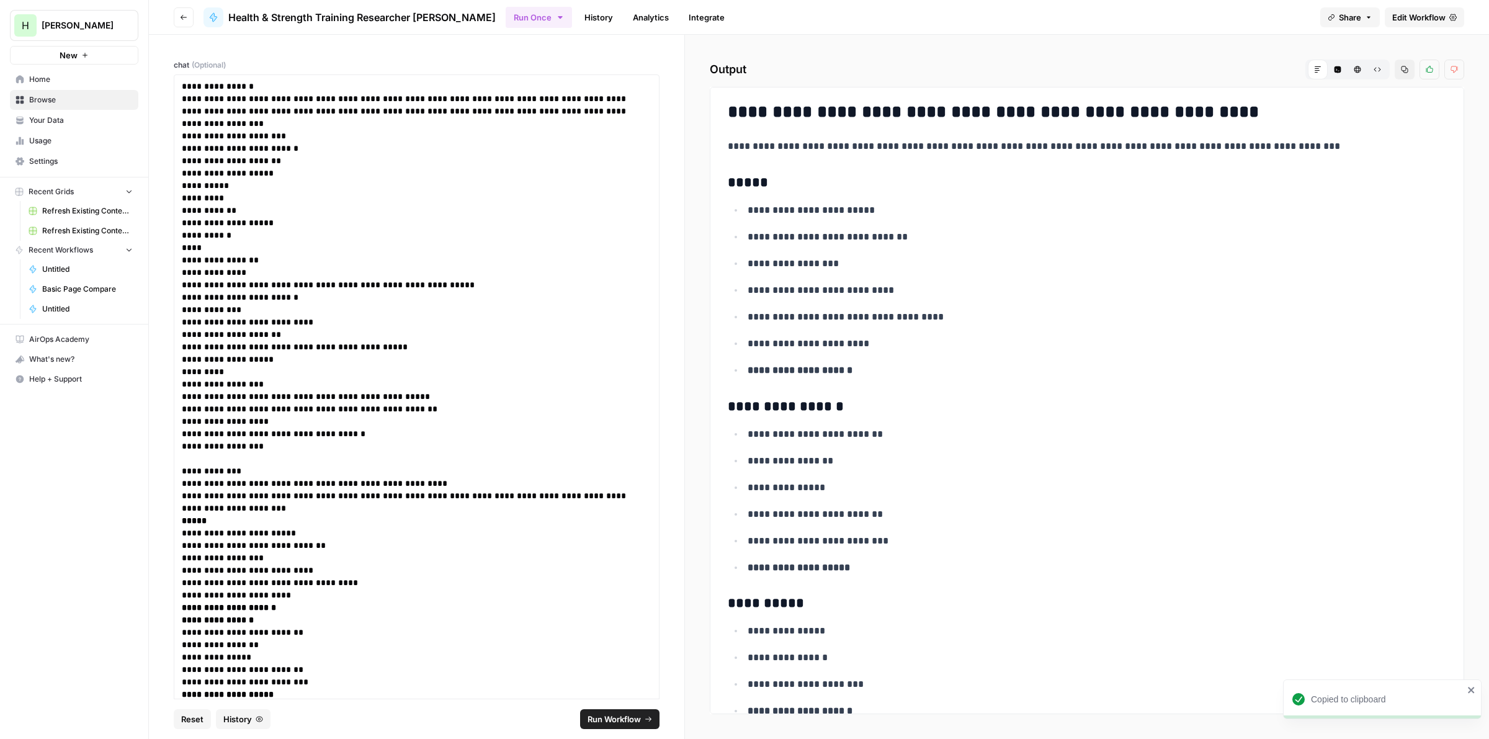
click at [602, 711] on button "Run Workflow" at bounding box center [619, 719] width 79 height 20
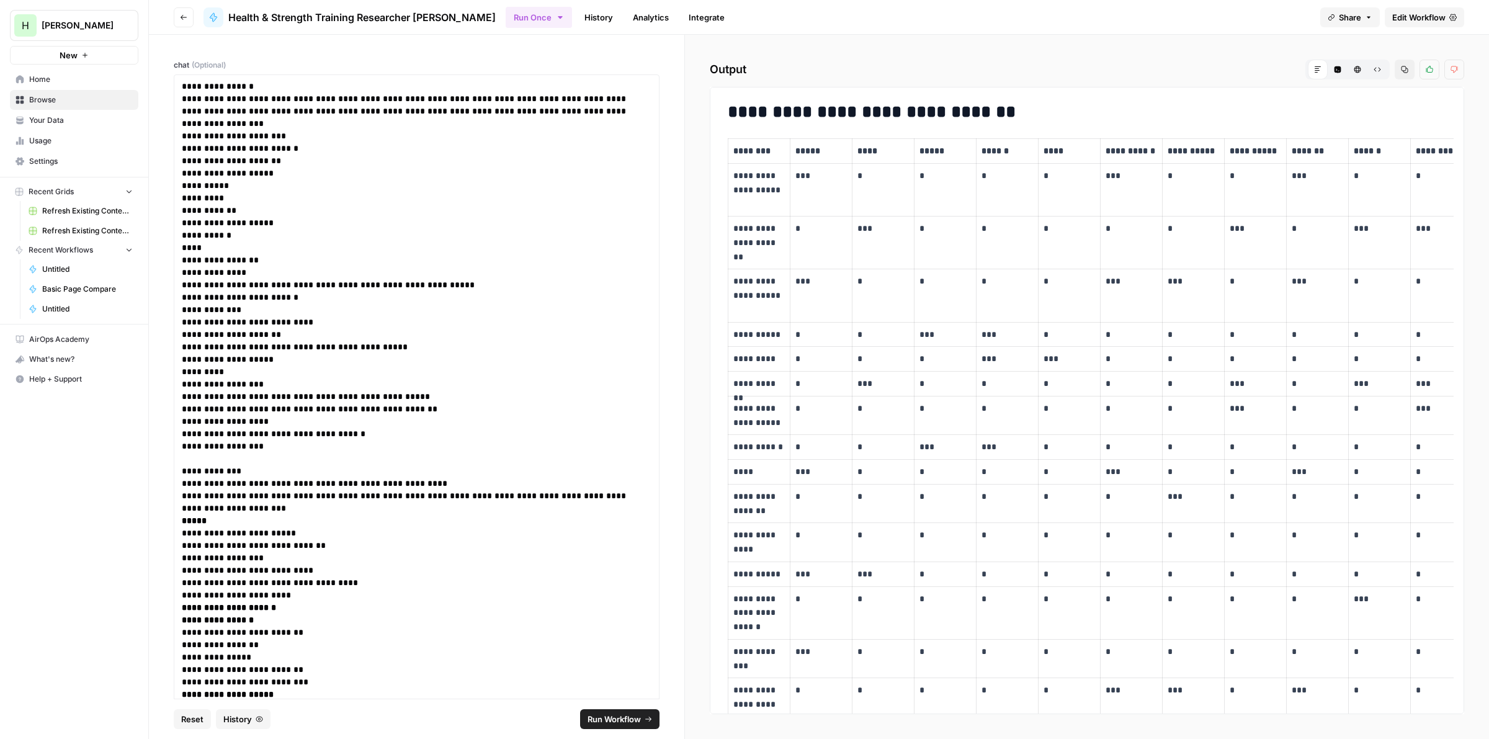
scroll to position [0, 218]
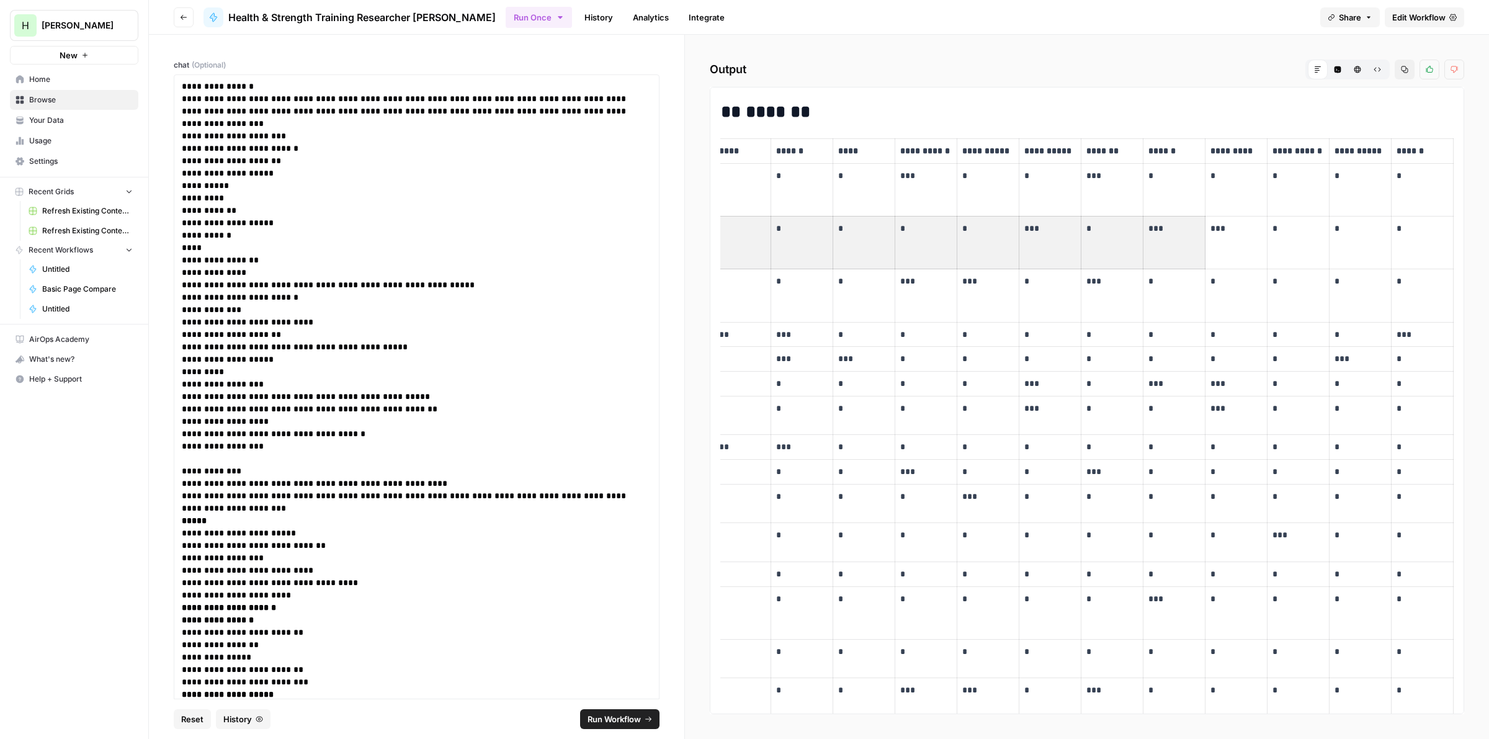
drag, startPoint x: 891, startPoint y: 243, endPoint x: 1138, endPoint y: 262, distance: 248.3
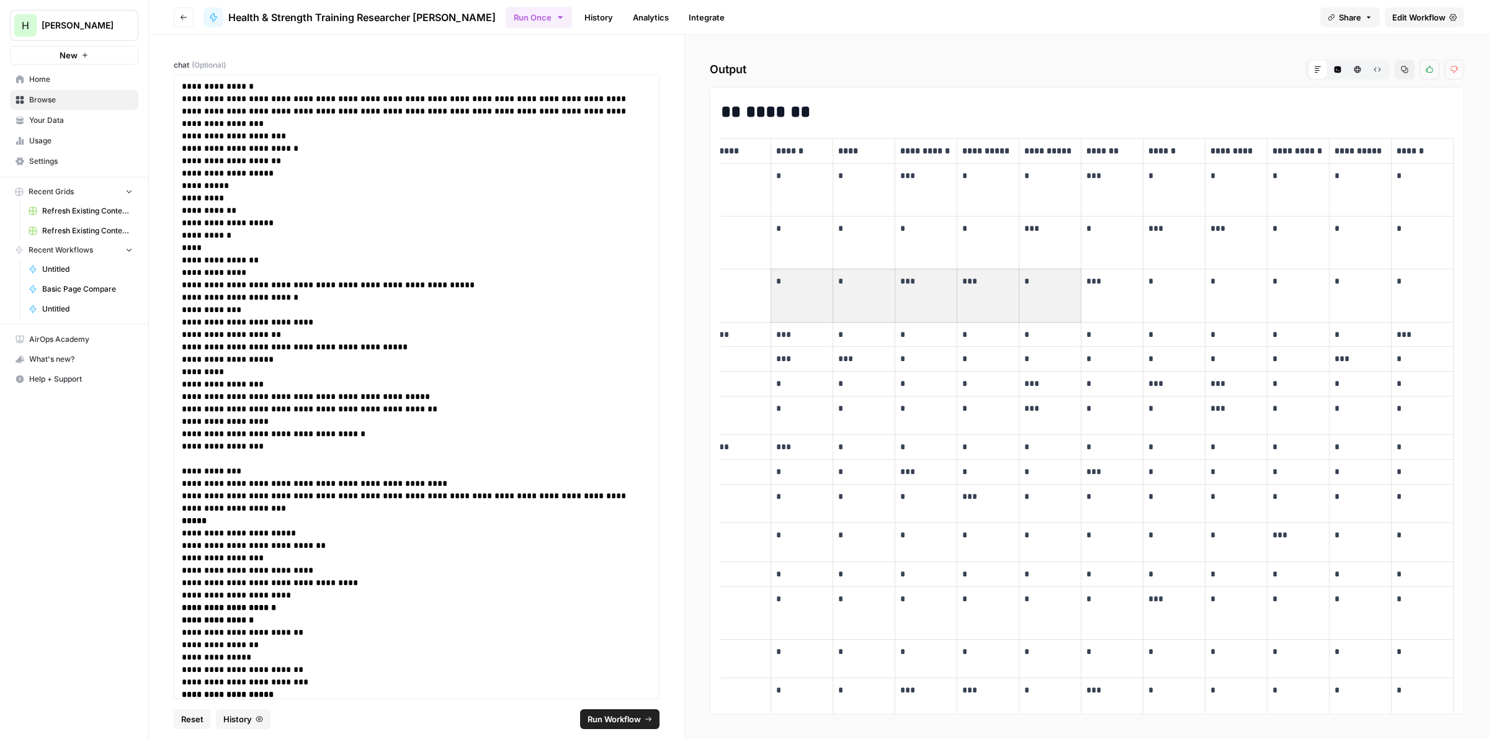
scroll to position [0, 0]
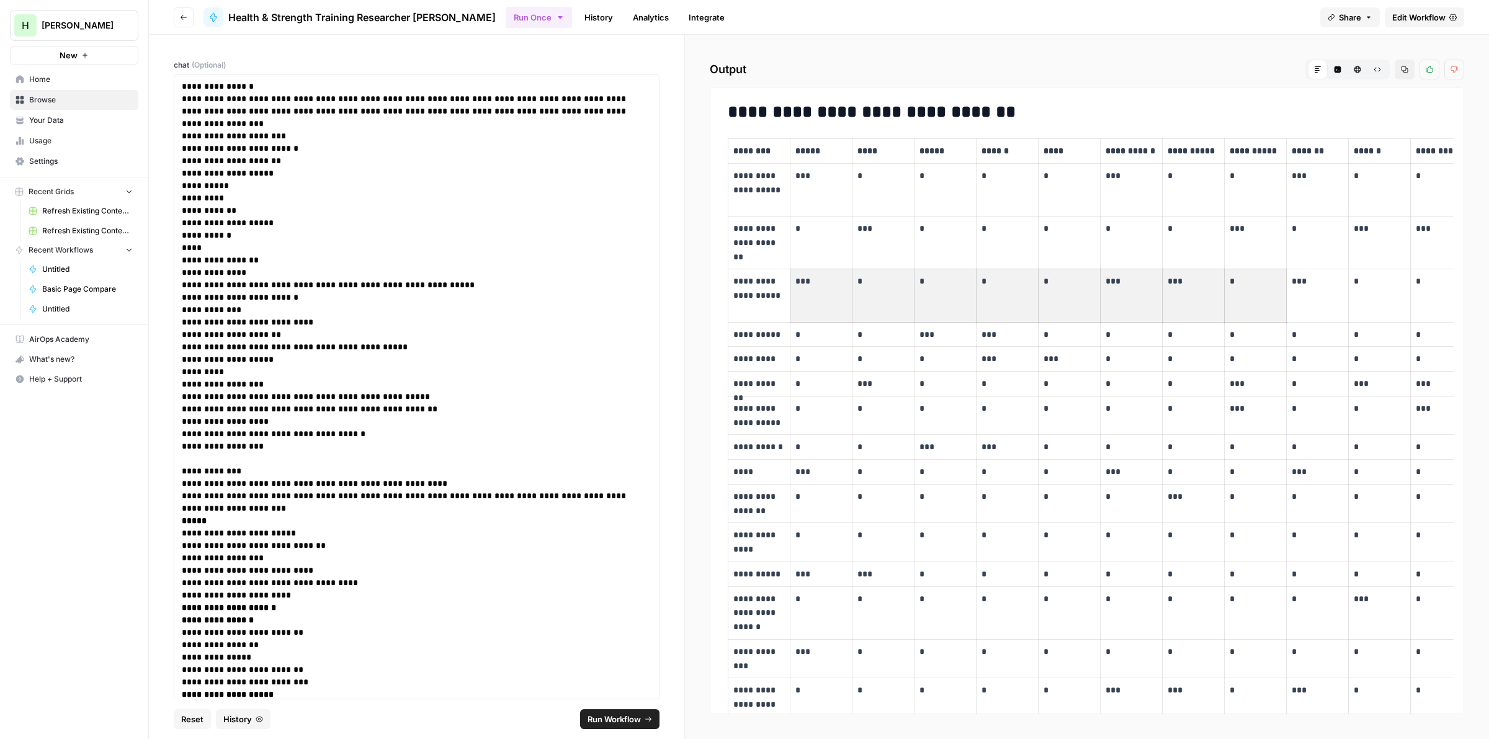
drag, startPoint x: 1009, startPoint y: 277, endPoint x: 799, endPoint y: 272, distance: 209.8
click at [824, 290] on td "***" at bounding box center [821, 295] width 62 height 53
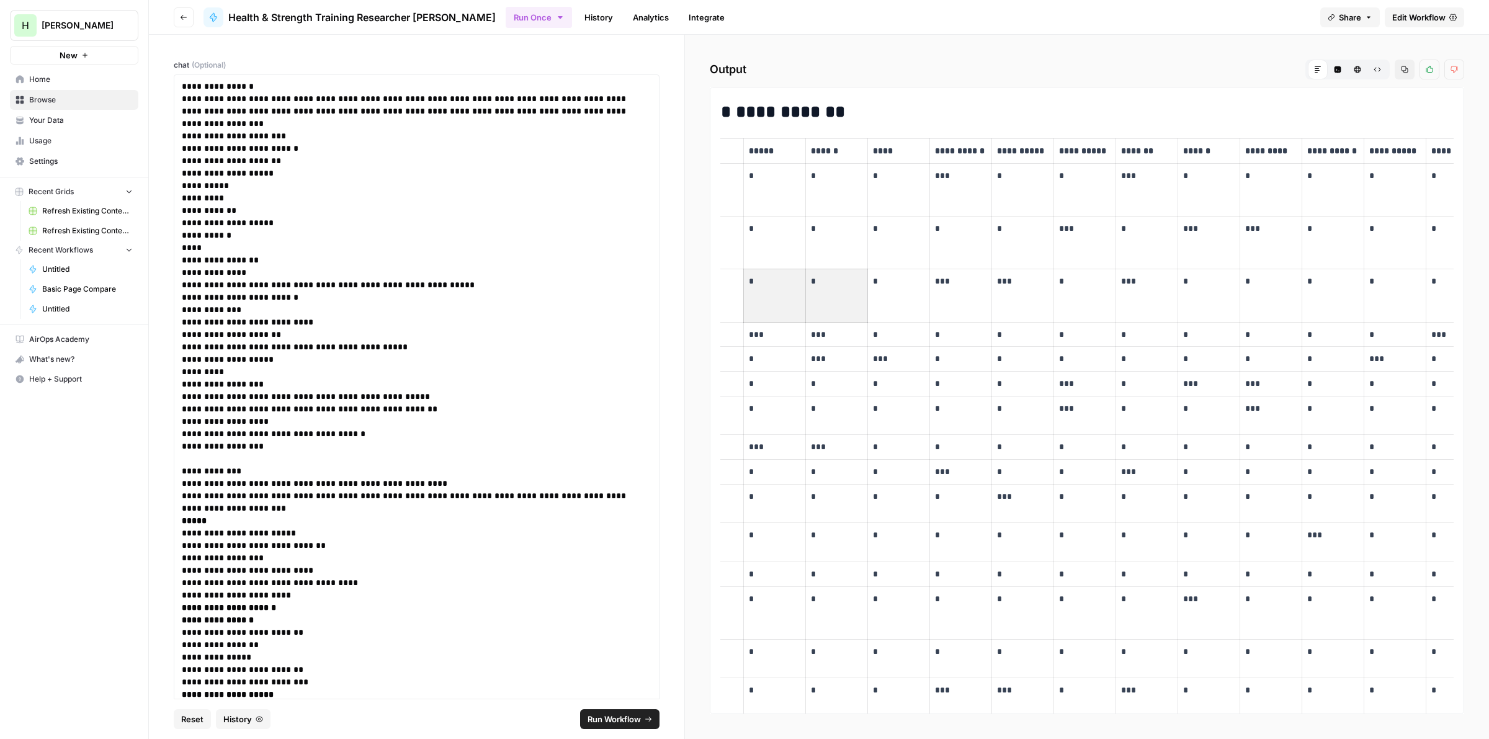
scroll to position [0, 218]
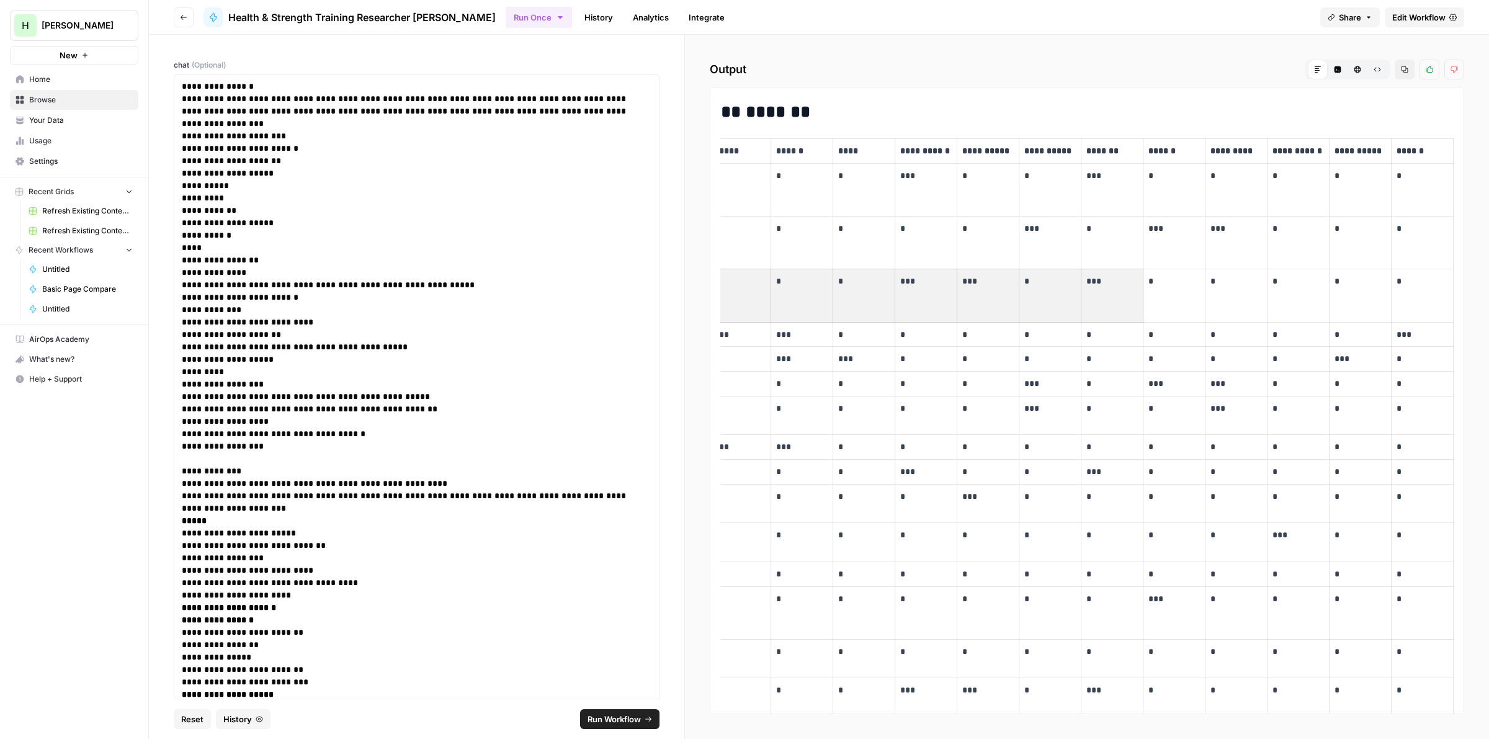
drag, startPoint x: 950, startPoint y: 279, endPoint x: 1116, endPoint y: 281, distance: 165.7
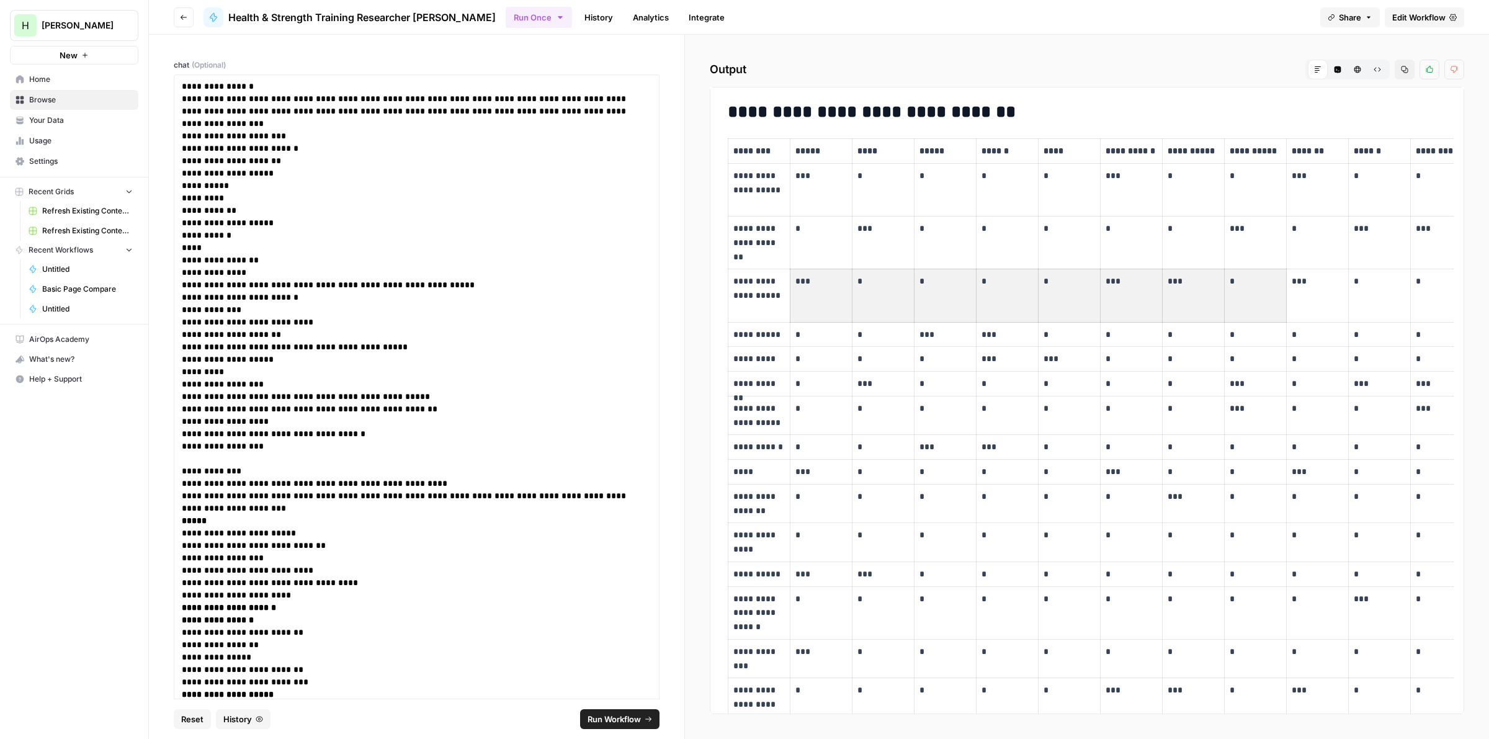
drag, startPoint x: 1008, startPoint y: 315, endPoint x: 803, endPoint y: 318, distance: 204.8
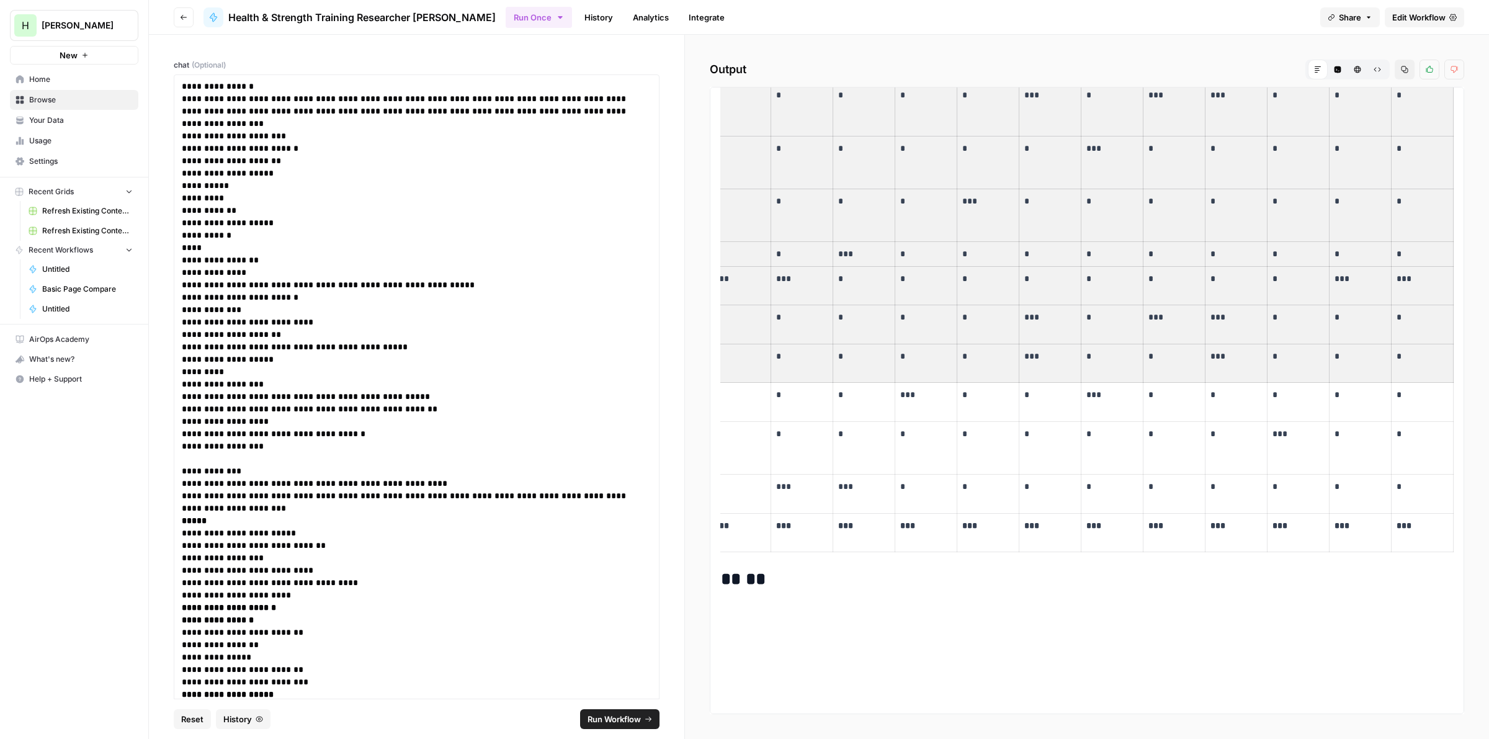
scroll to position [723, 0]
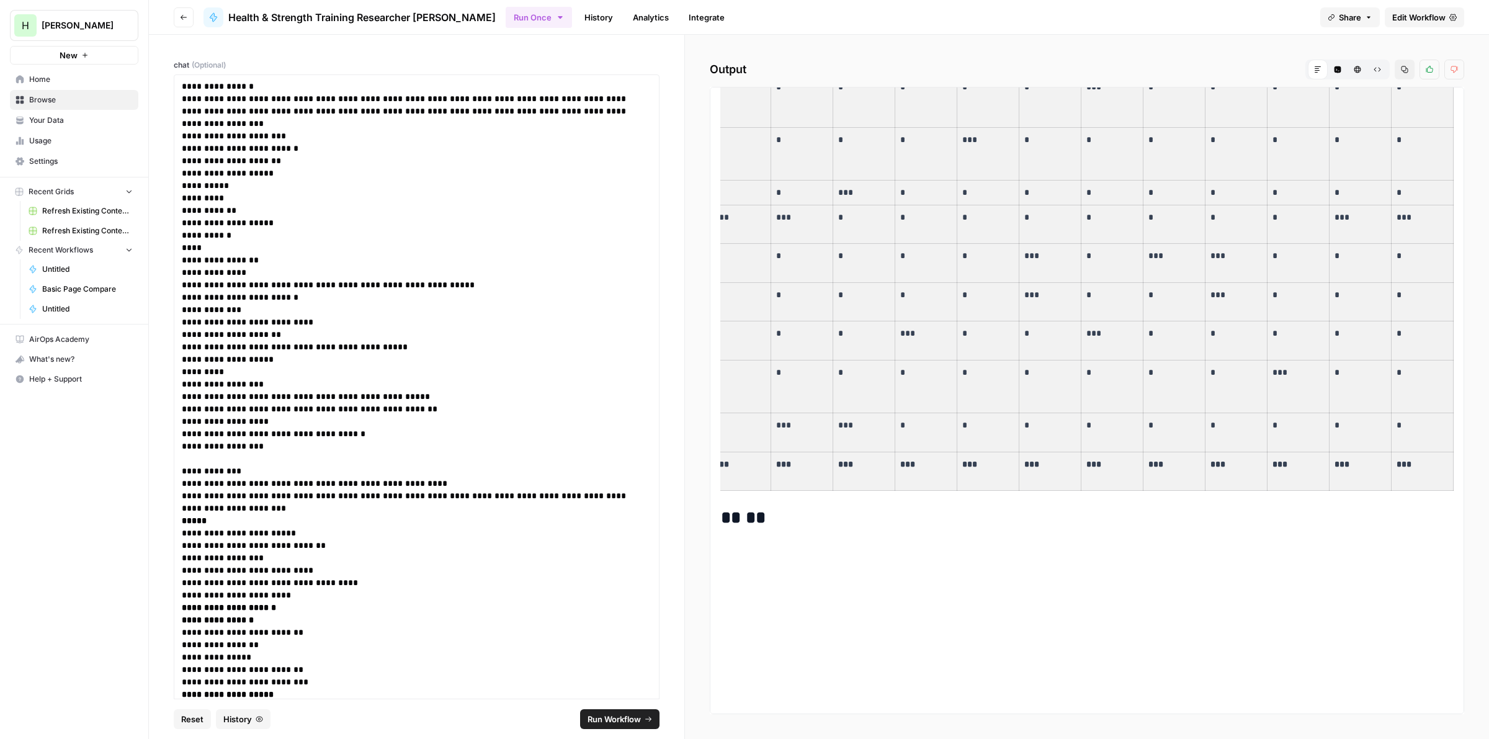
drag, startPoint x: 733, startPoint y: 150, endPoint x: 1433, endPoint y: 466, distance: 767.8
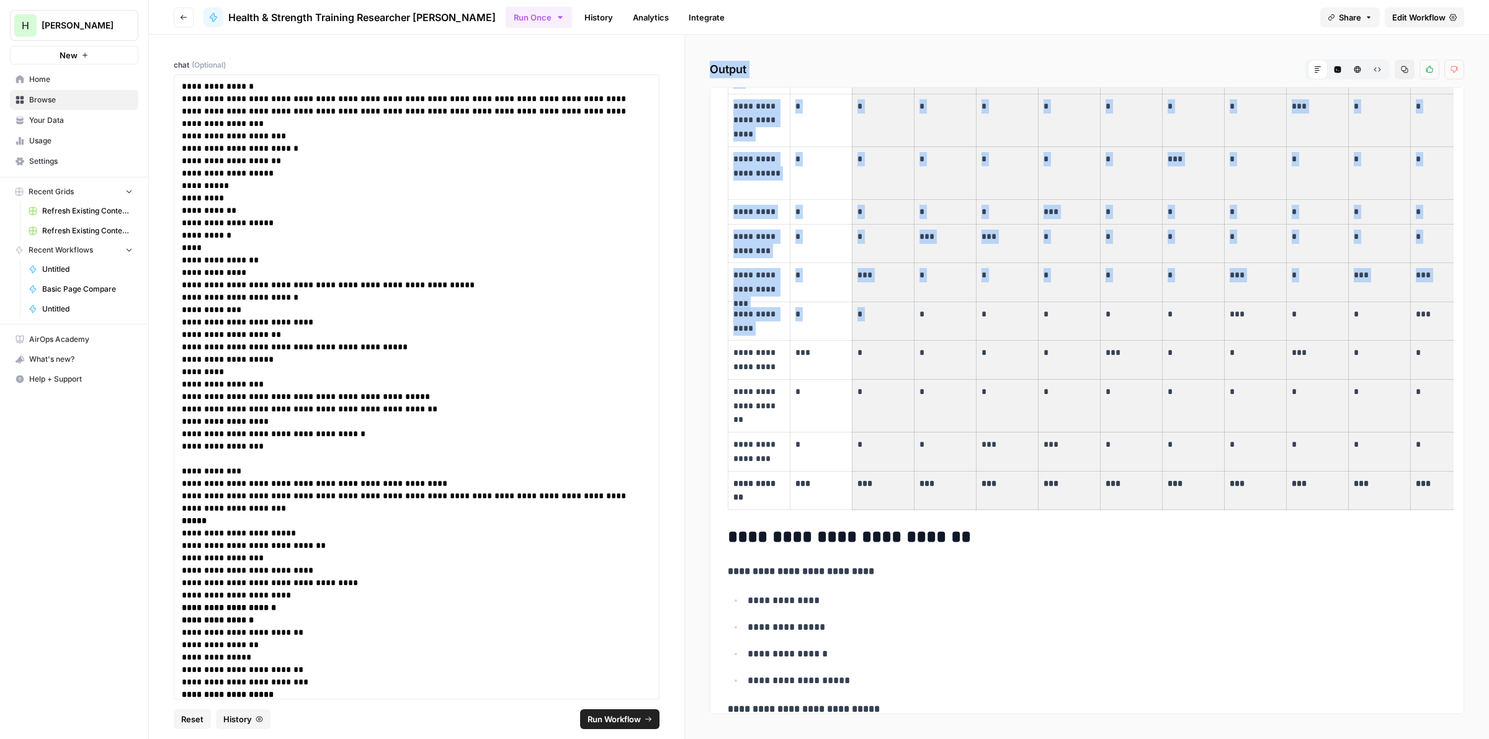
scroll to position [693, 0]
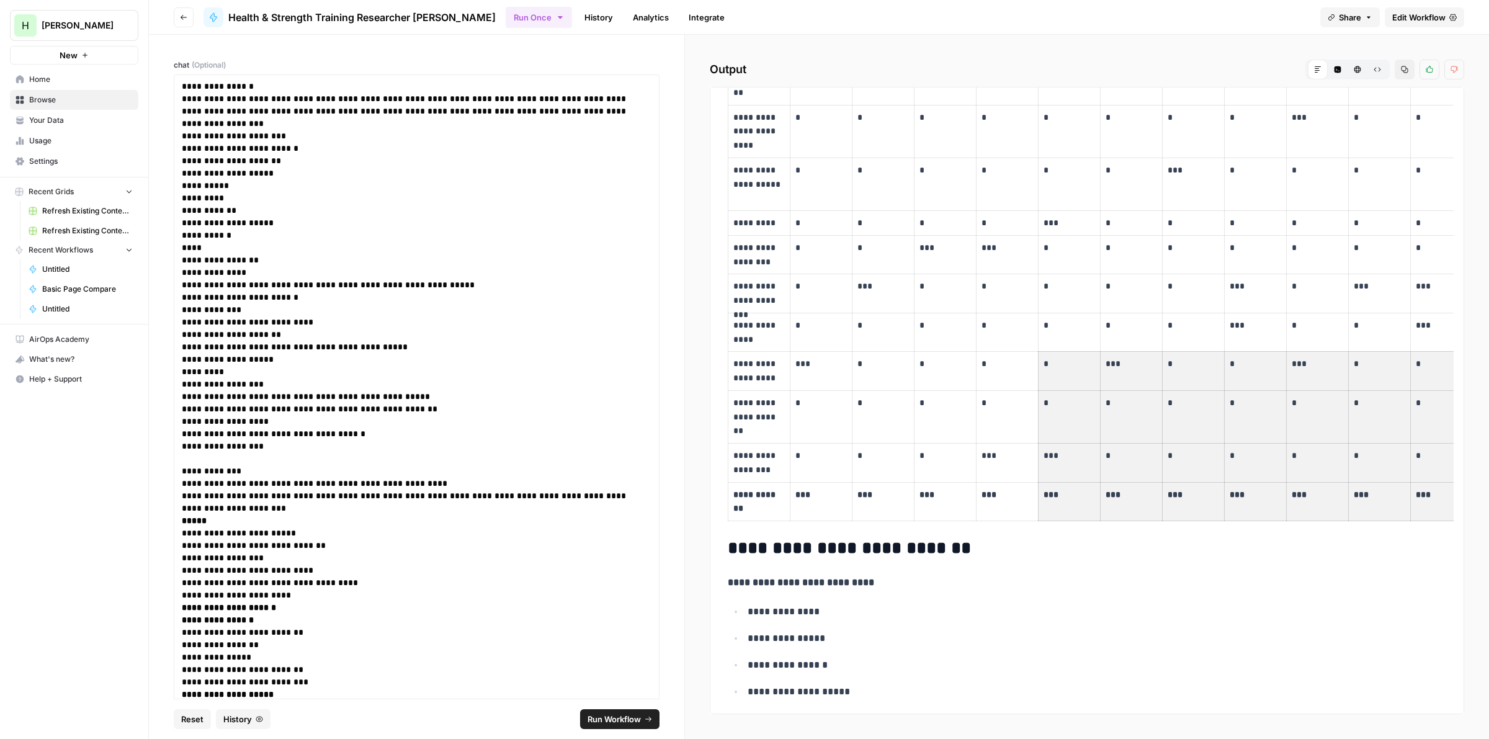
drag, startPoint x: 1400, startPoint y: 463, endPoint x: 1025, endPoint y: 377, distance: 385.3
click at [903, 410] on p "*" at bounding box center [882, 403] width 51 height 14
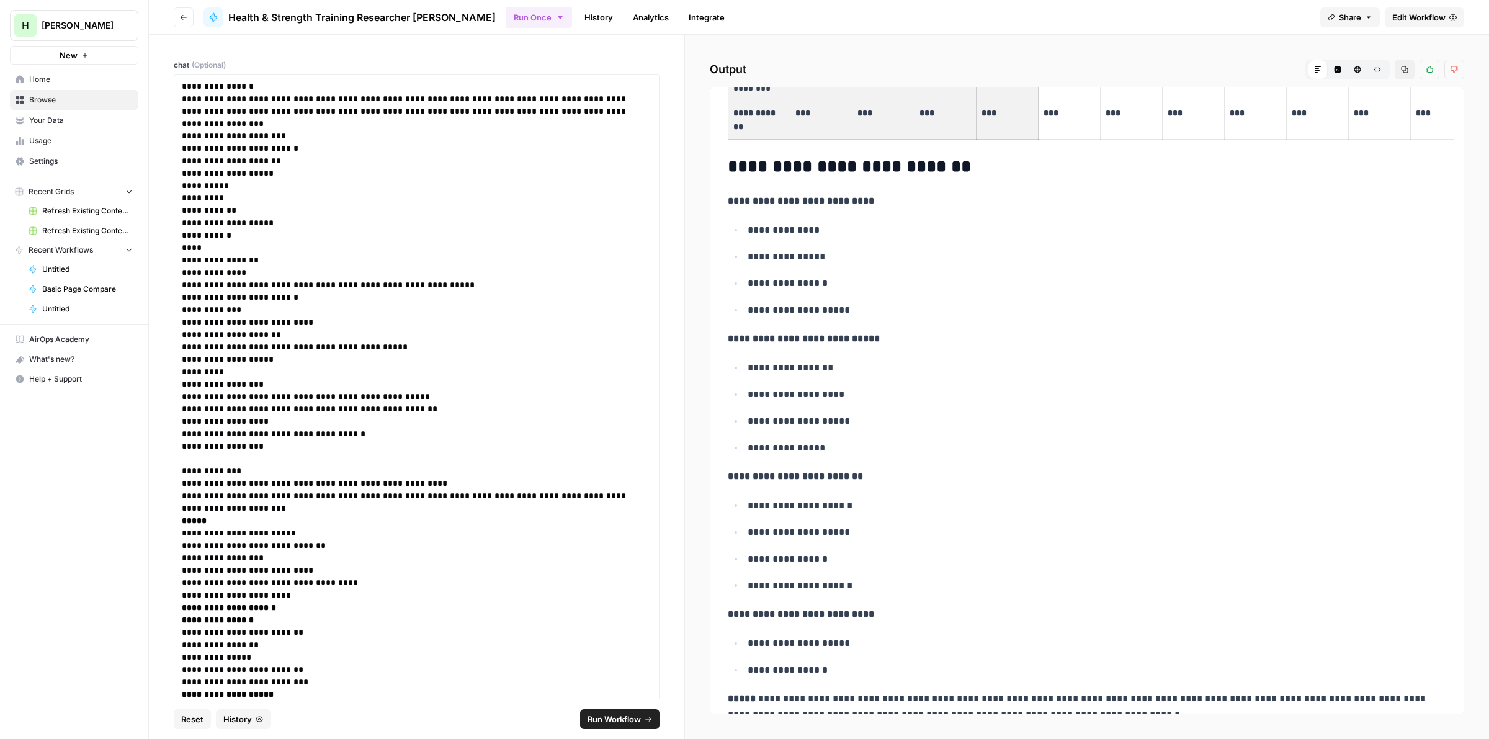
scroll to position [0, 218]
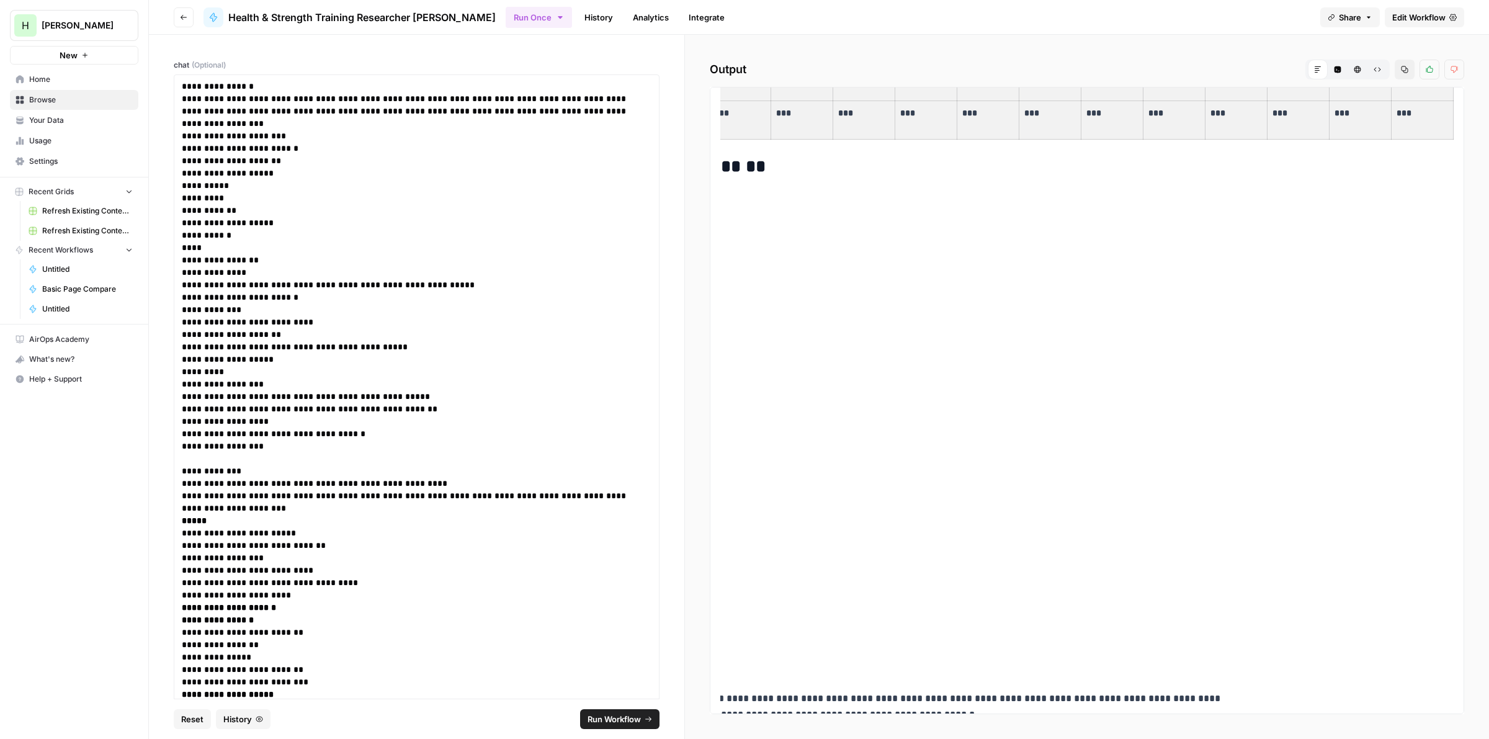
drag, startPoint x: 732, startPoint y: 145, endPoint x: 1393, endPoint y: 118, distance: 661.3
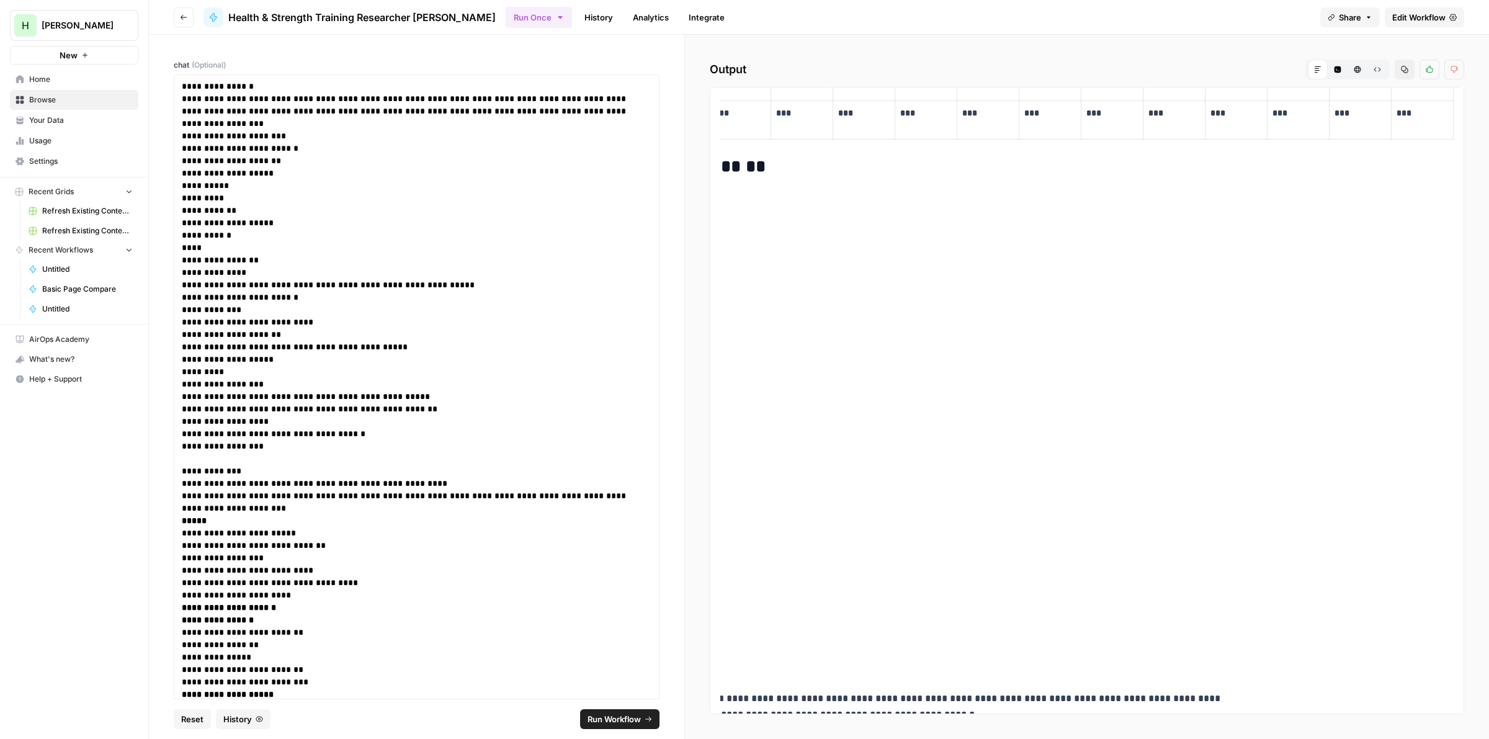
scroll to position [0, 0]
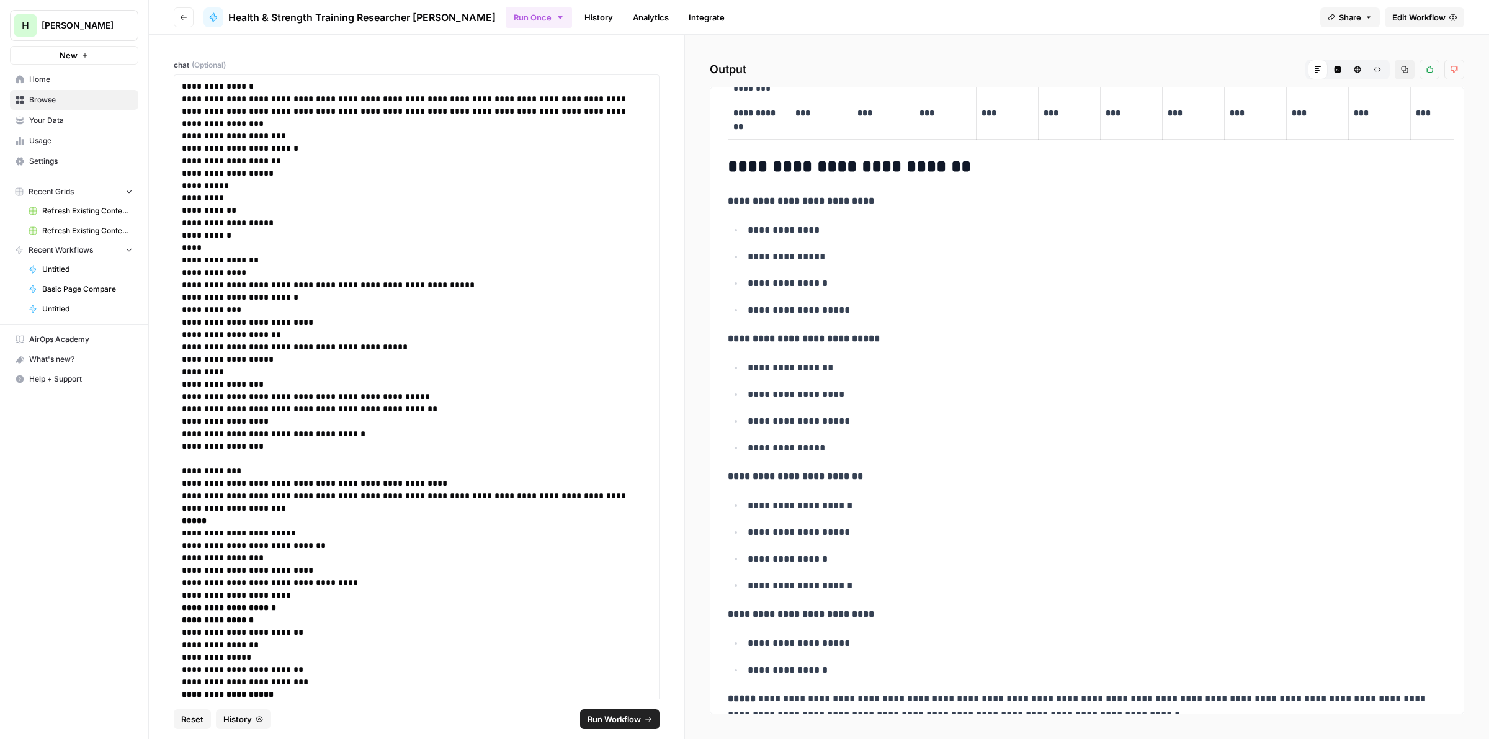
drag, startPoint x: 990, startPoint y: 364, endPoint x: 1145, endPoint y: 274, distance: 179.1
click at [1401, 69] on icon "button" at bounding box center [1404, 69] width 7 height 7
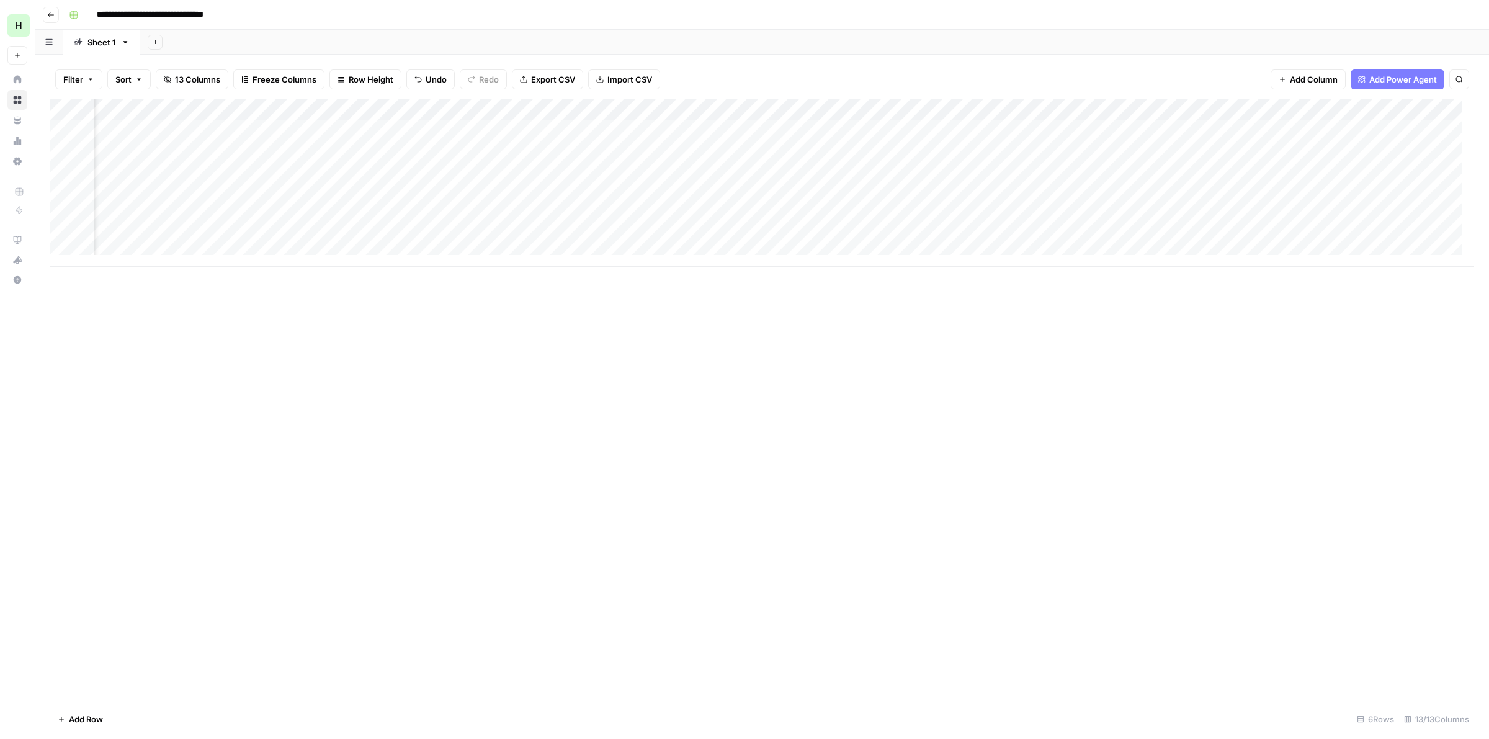
scroll to position [0, 670]
